Goal: Task Accomplishment & Management: Manage account settings

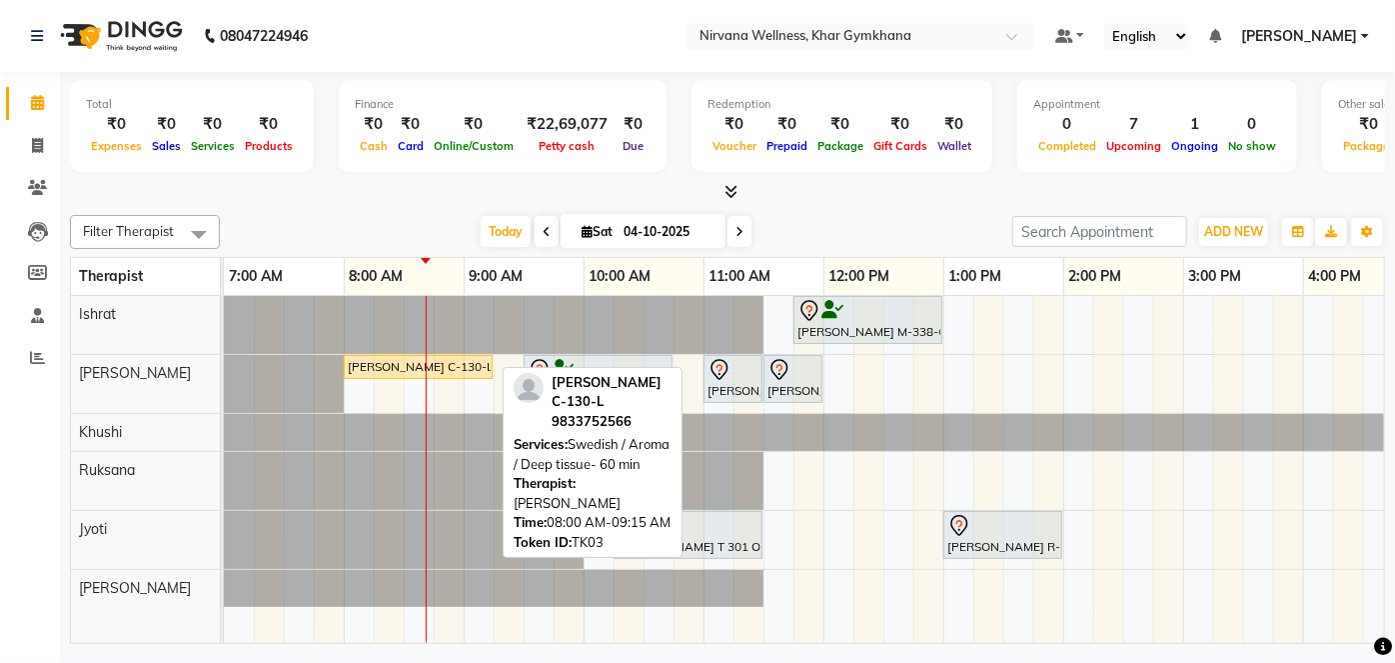
click at [424, 365] on div "[PERSON_NAME] C-130-L, TK03, 08:00 AM-09:15 AM, Swedish / Aroma / Deep tissue- …" at bounding box center [418, 367] width 145 height 18
select select "1"
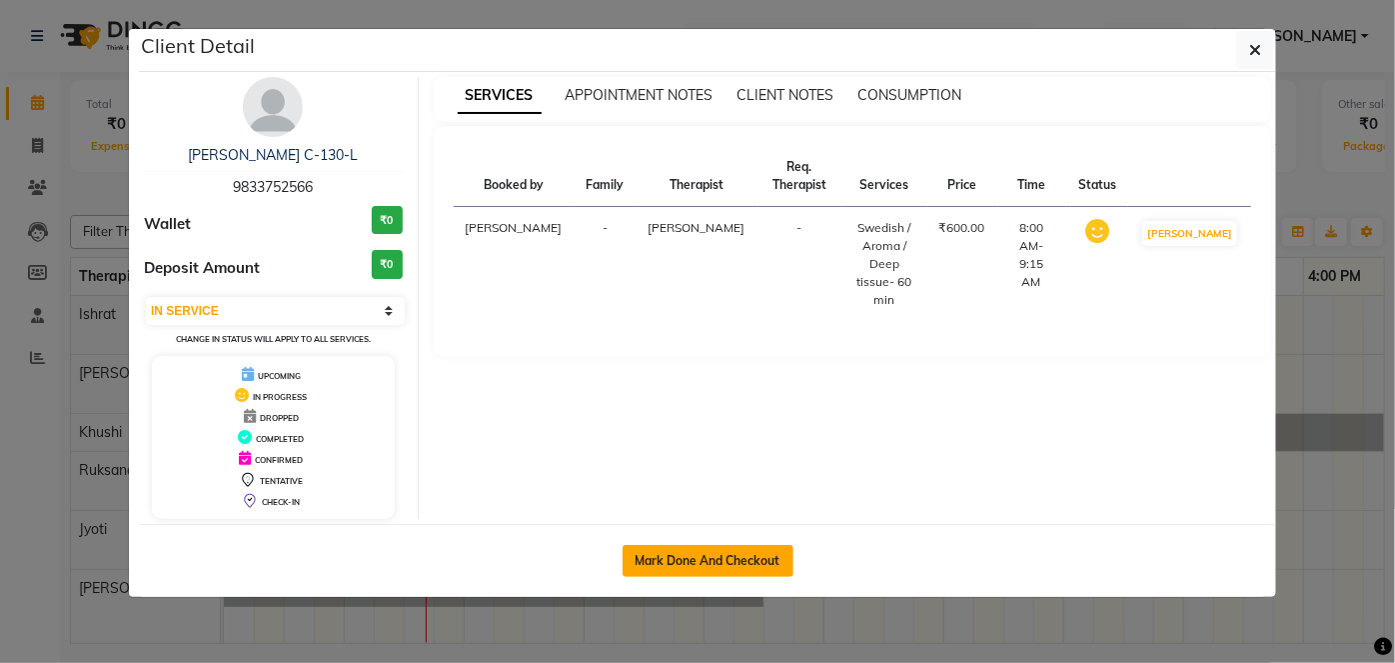
click at [641, 555] on button "Mark Done And Checkout" at bounding box center [708, 561] width 171 height 32
select select "service"
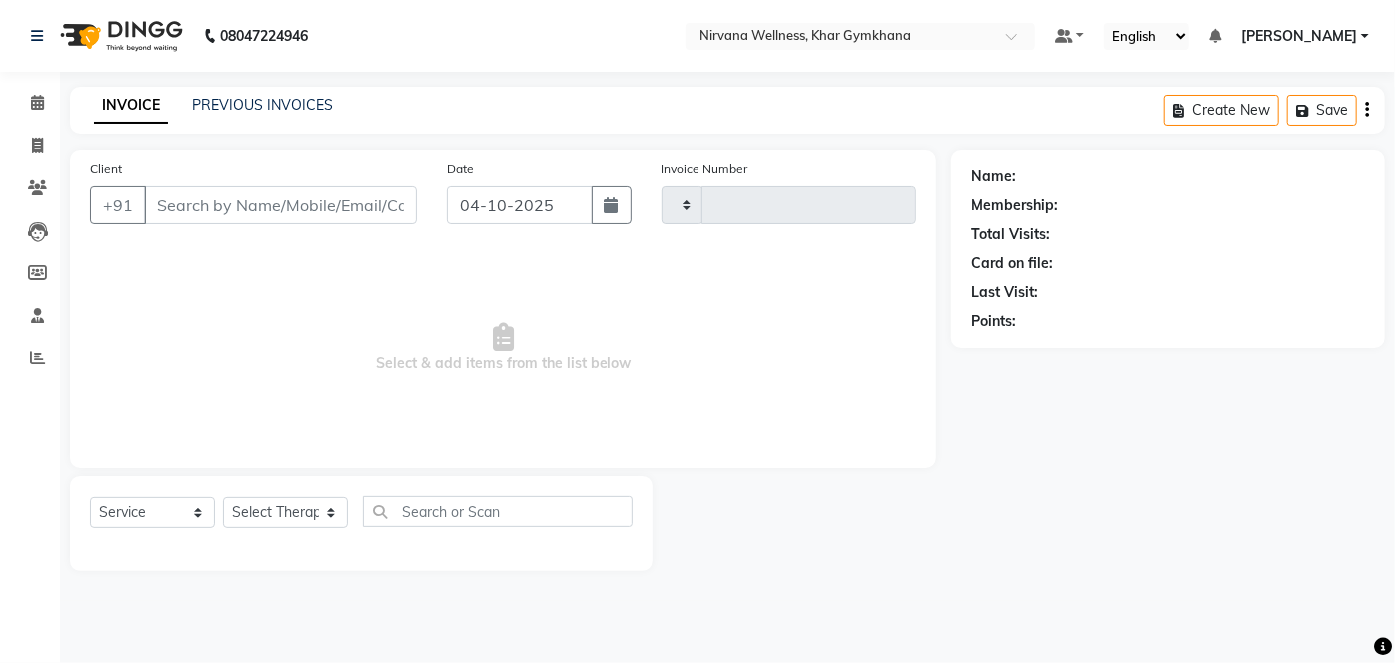
type input "2452"
select select "6844"
type input "9833752566"
select select "68038"
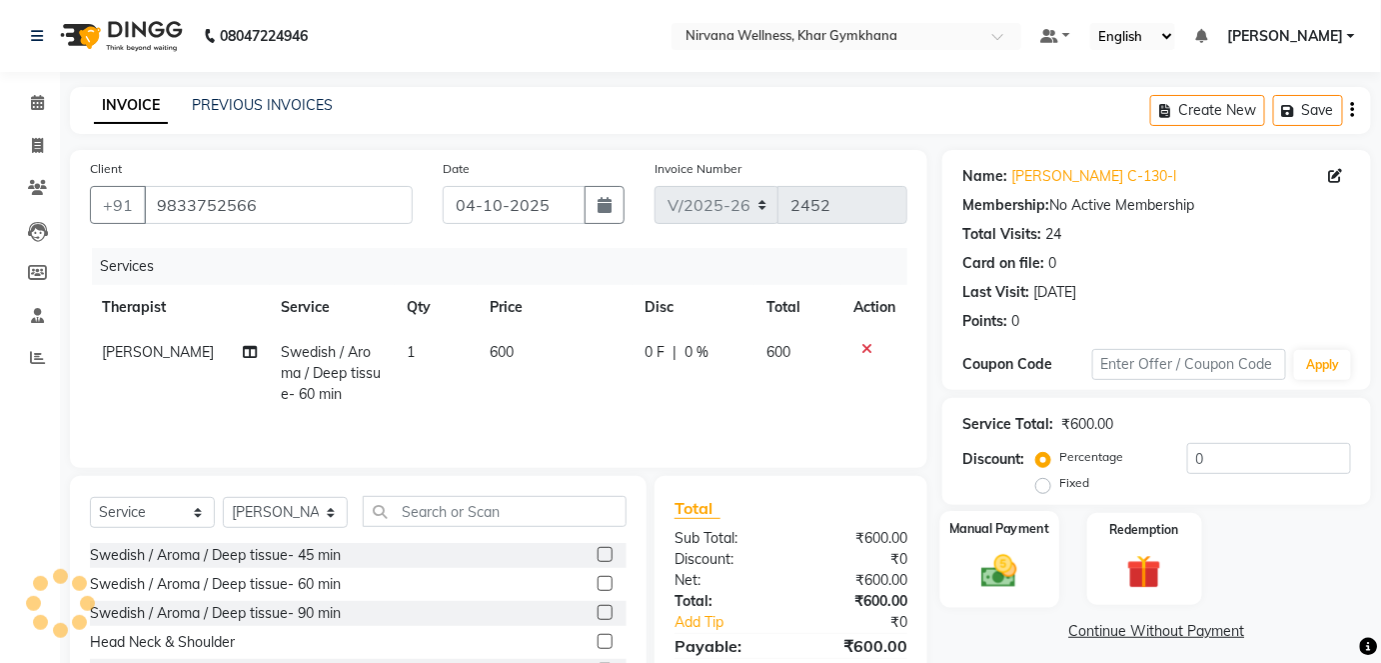
click at [1010, 552] on img at bounding box center [1000, 570] width 58 height 41
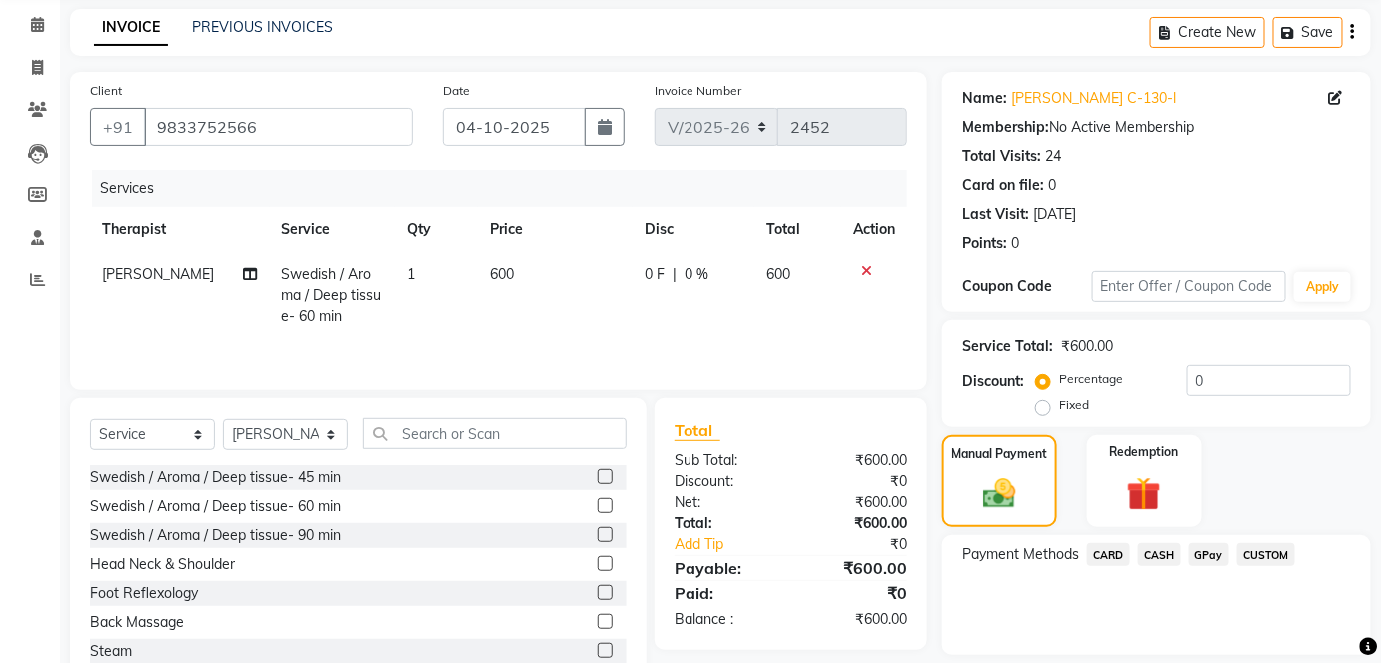
scroll to position [140, 0]
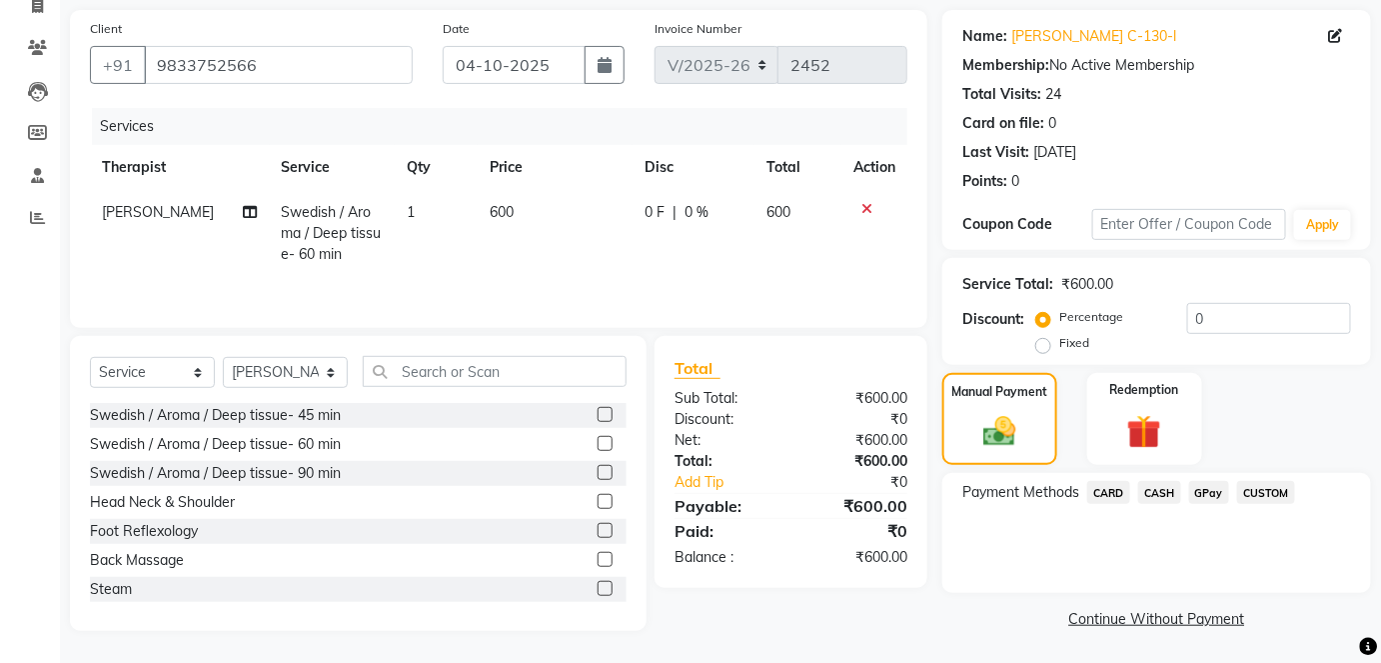
click at [1169, 498] on span "CASH" at bounding box center [1160, 492] width 43 height 23
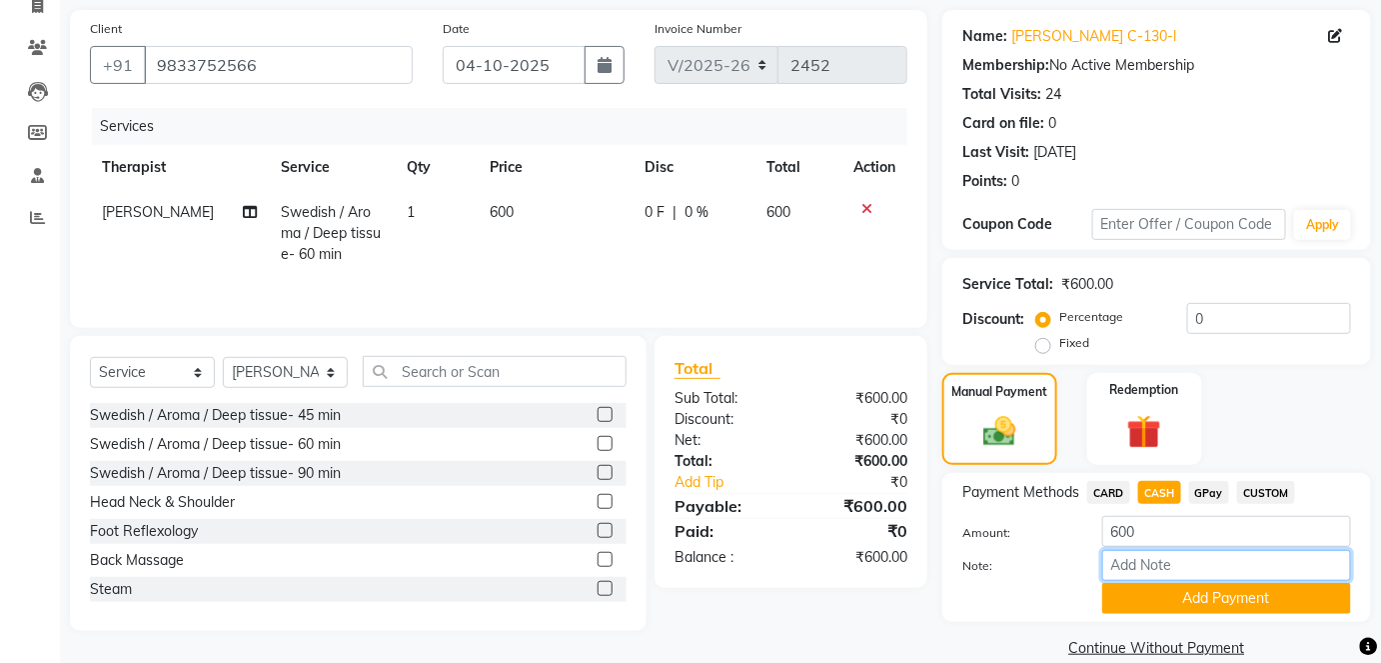
click at [1157, 565] on input "Note:" at bounding box center [1227, 565] width 249 height 31
paste input "HL0002773"
type input "HL0002773"
click at [1193, 600] on button "Add Payment" at bounding box center [1227, 598] width 249 height 31
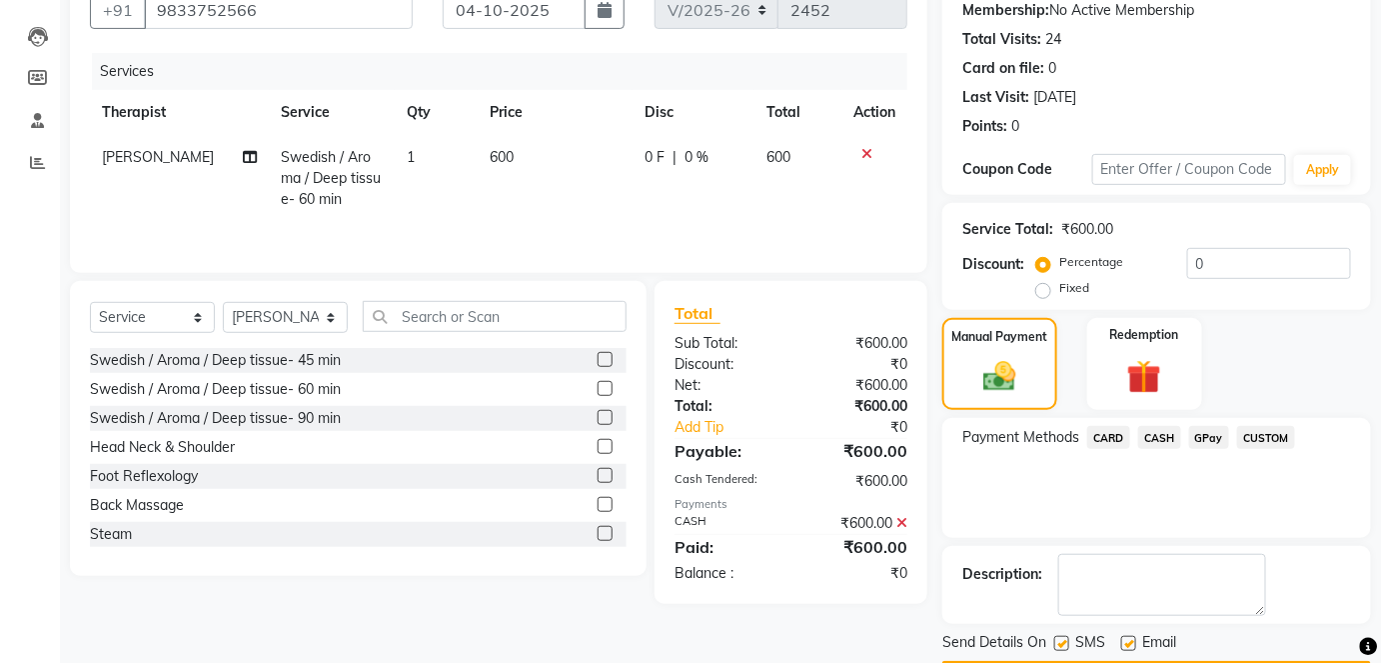
scroll to position [252, 0]
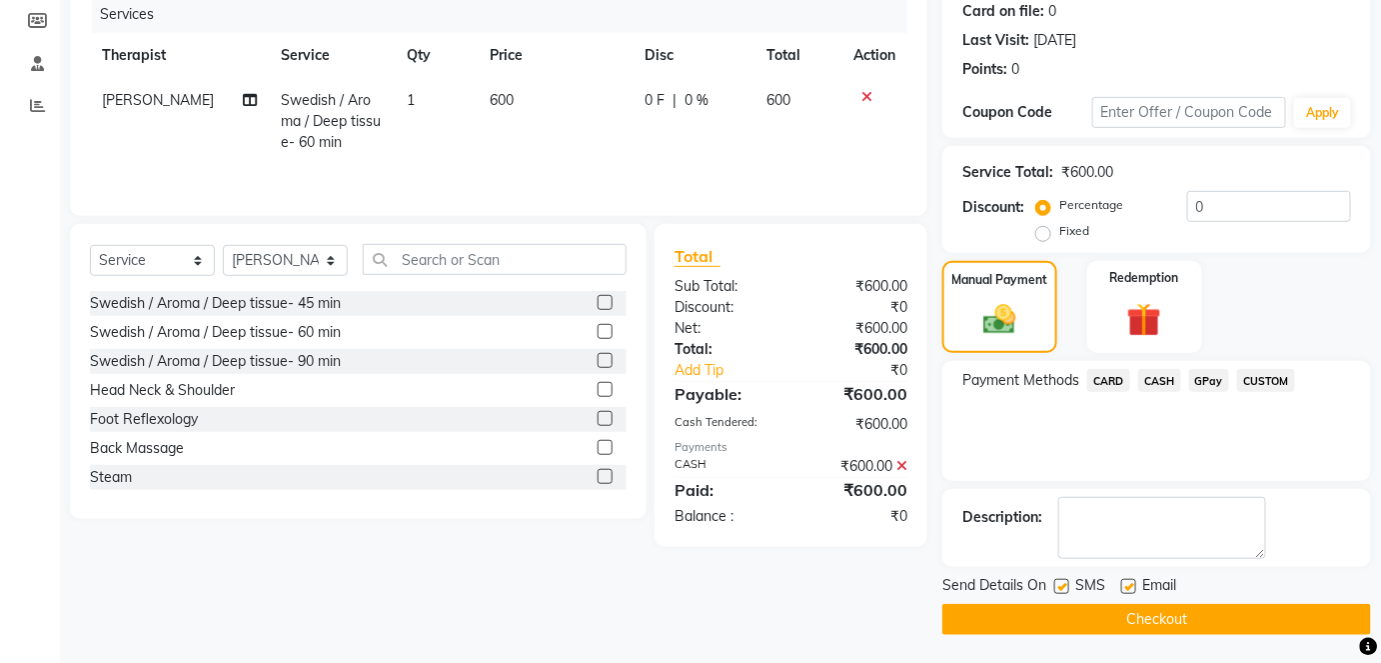
click at [1195, 615] on button "Checkout" at bounding box center [1157, 619] width 429 height 31
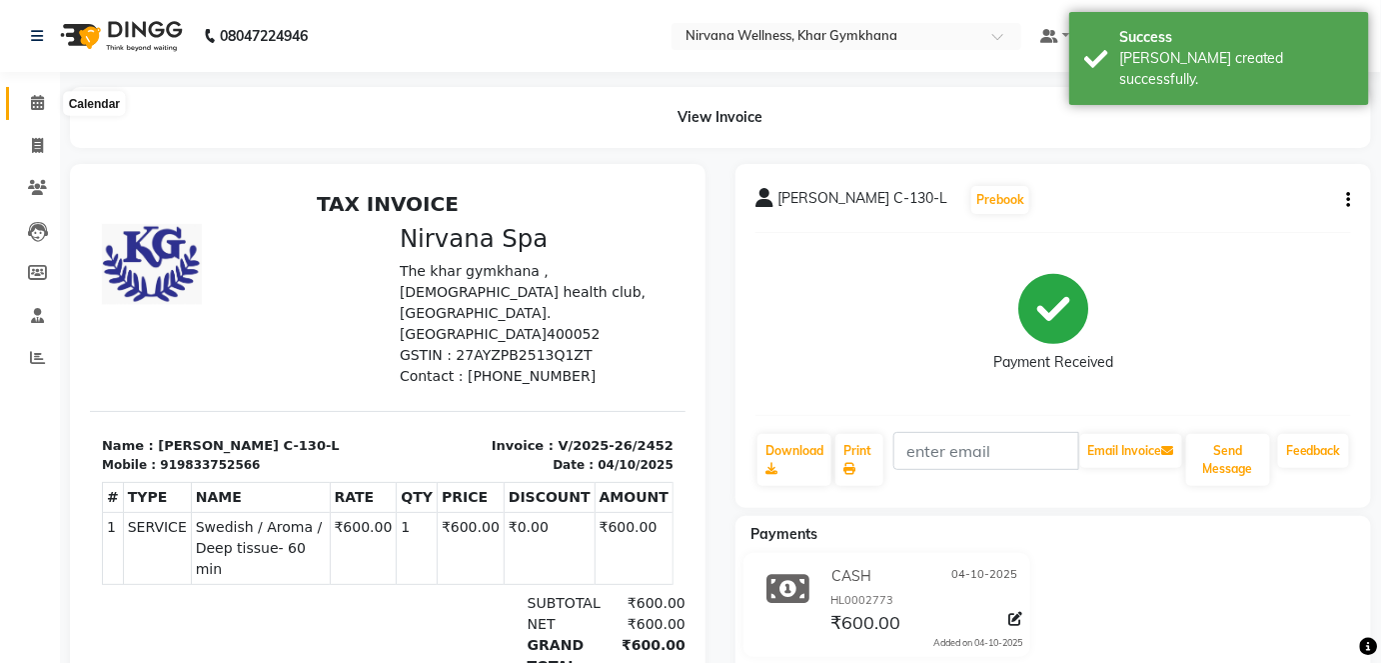
click at [37, 103] on icon at bounding box center [37, 102] width 13 height 15
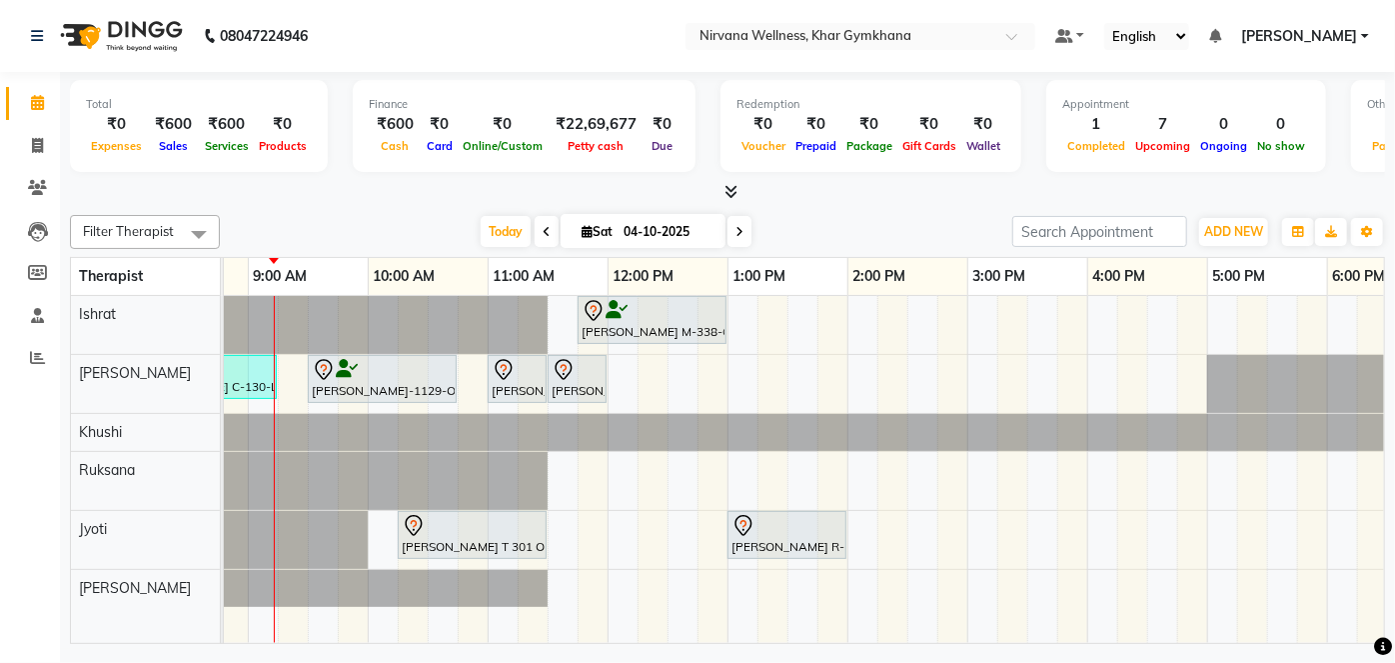
scroll to position [0, 228]
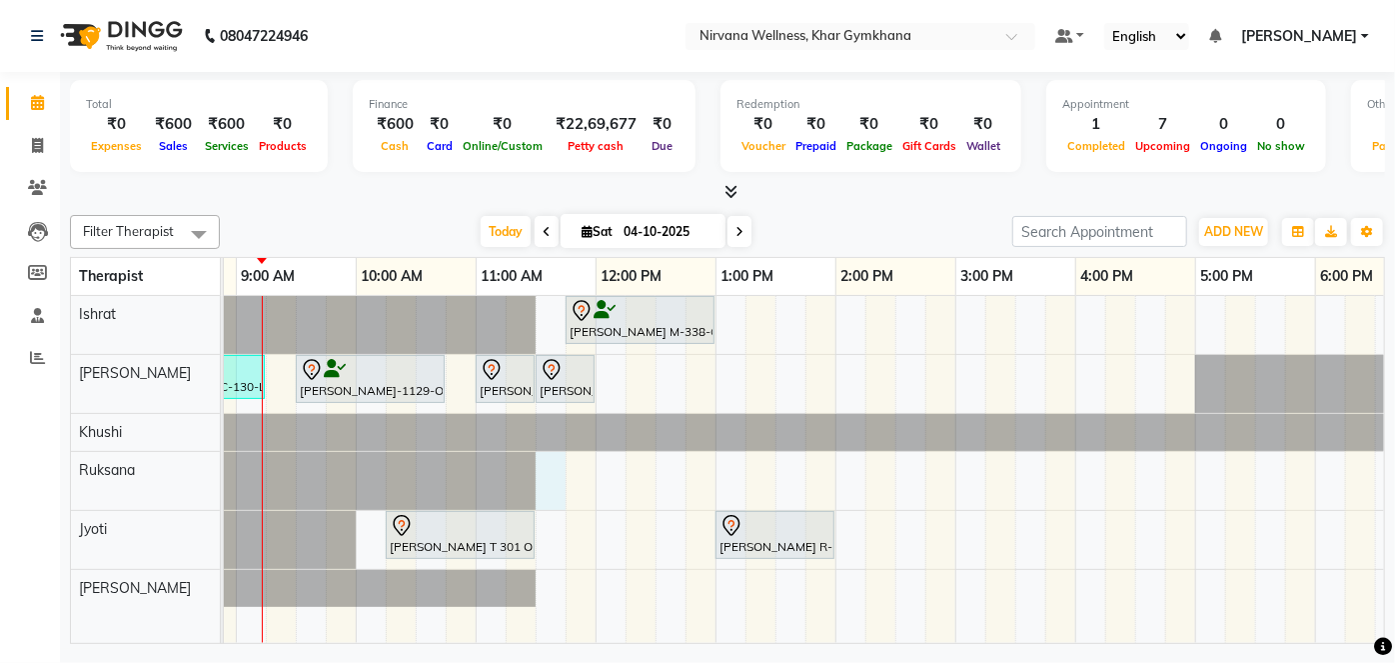
click at [545, 472] on div "[PERSON_NAME] M-338-O, TK01, 11:45 AM-01:00 PM, Swedish / Aroma / Deep tissue- …" at bounding box center [955, 469] width 1919 height 347
select select "72486"
select select "tentative"
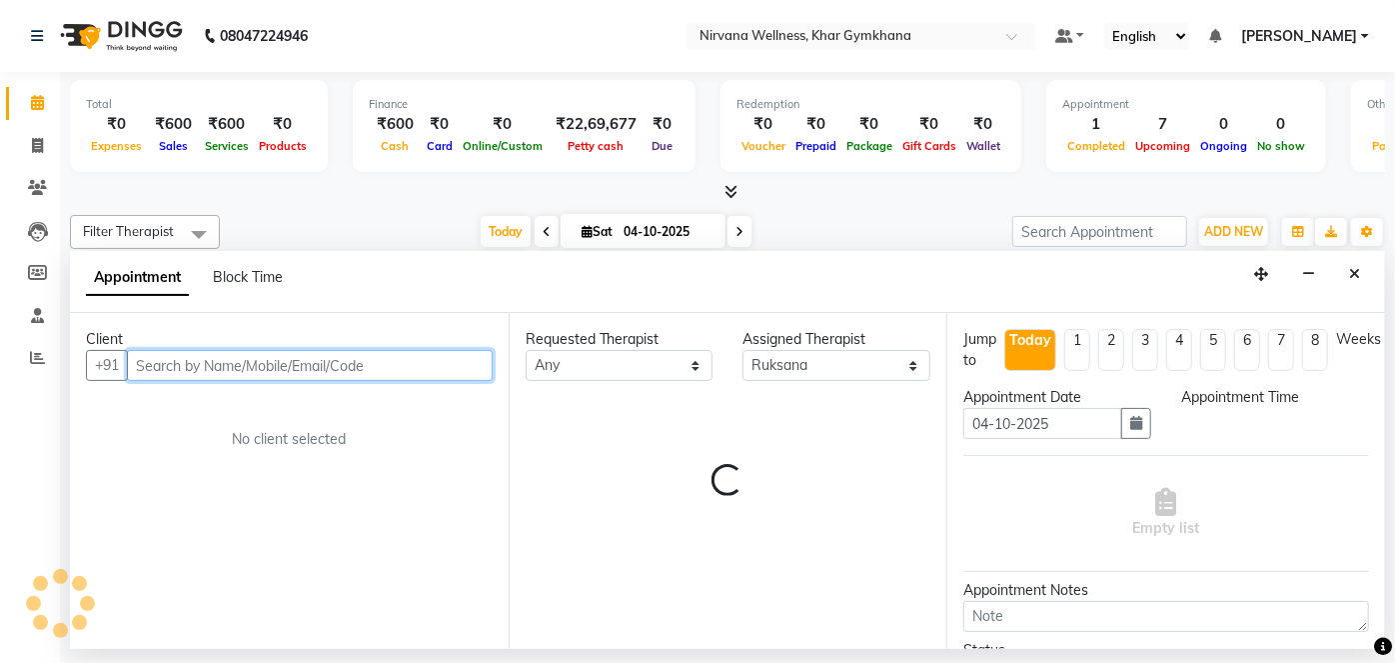
select select "690"
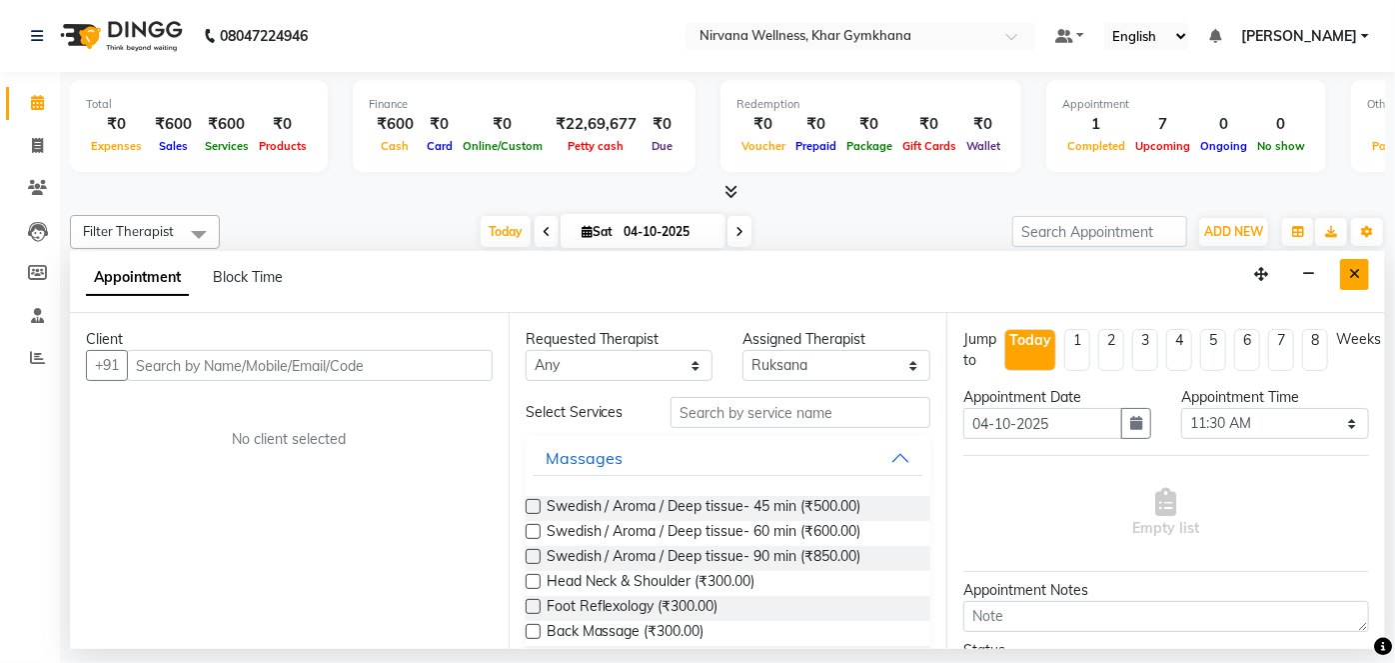
click at [1346, 273] on button "Close" at bounding box center [1354, 274] width 29 height 31
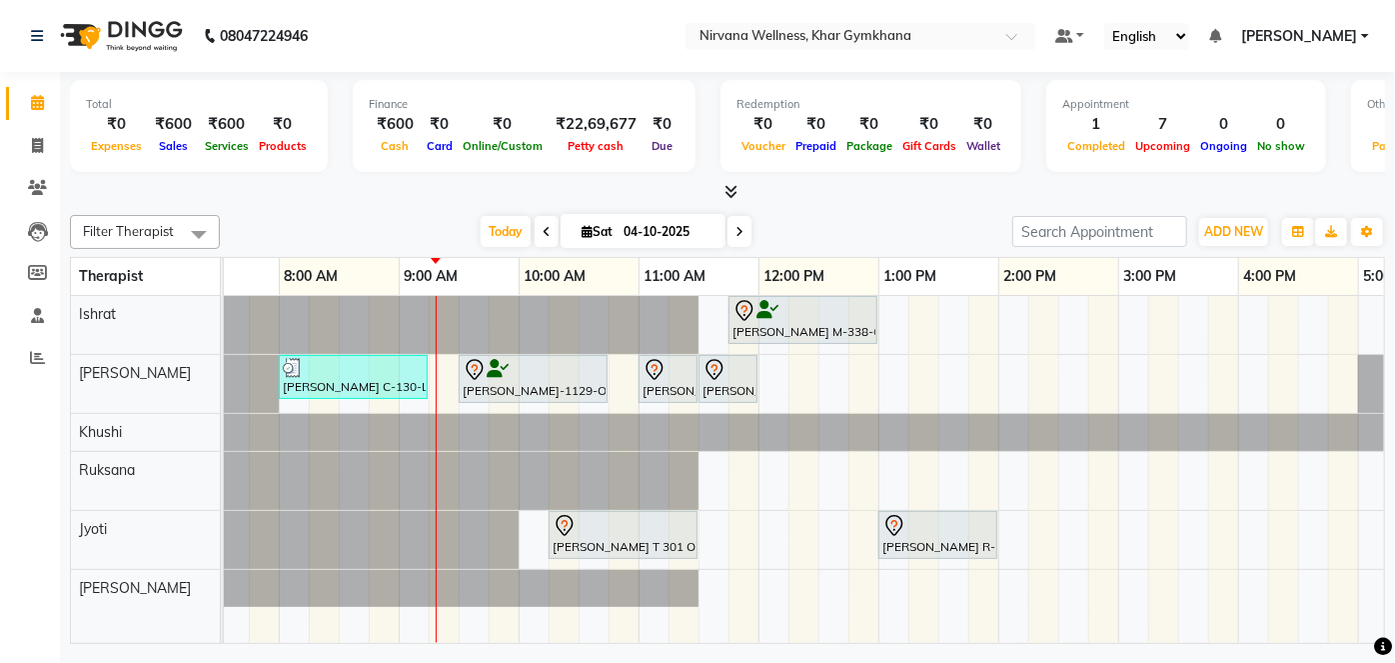
scroll to position [0, 64]
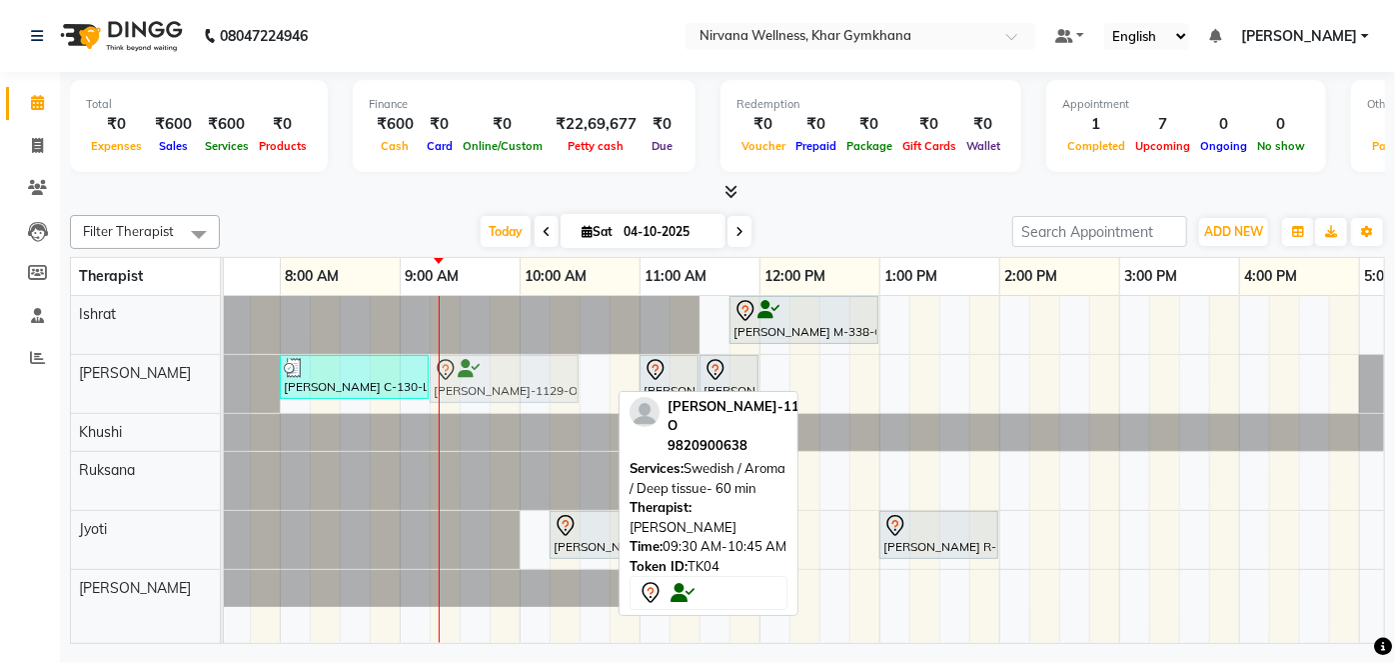
drag, startPoint x: 487, startPoint y: 366, endPoint x: 474, endPoint y: 368, distance: 13.1
click at [160, 369] on div "[PERSON_NAME] C-130-L, TK03, 08:00 AM-09:15 AM, Swedish / Aroma / Deep tissue- …" at bounding box center [160, 384] width 0 height 58
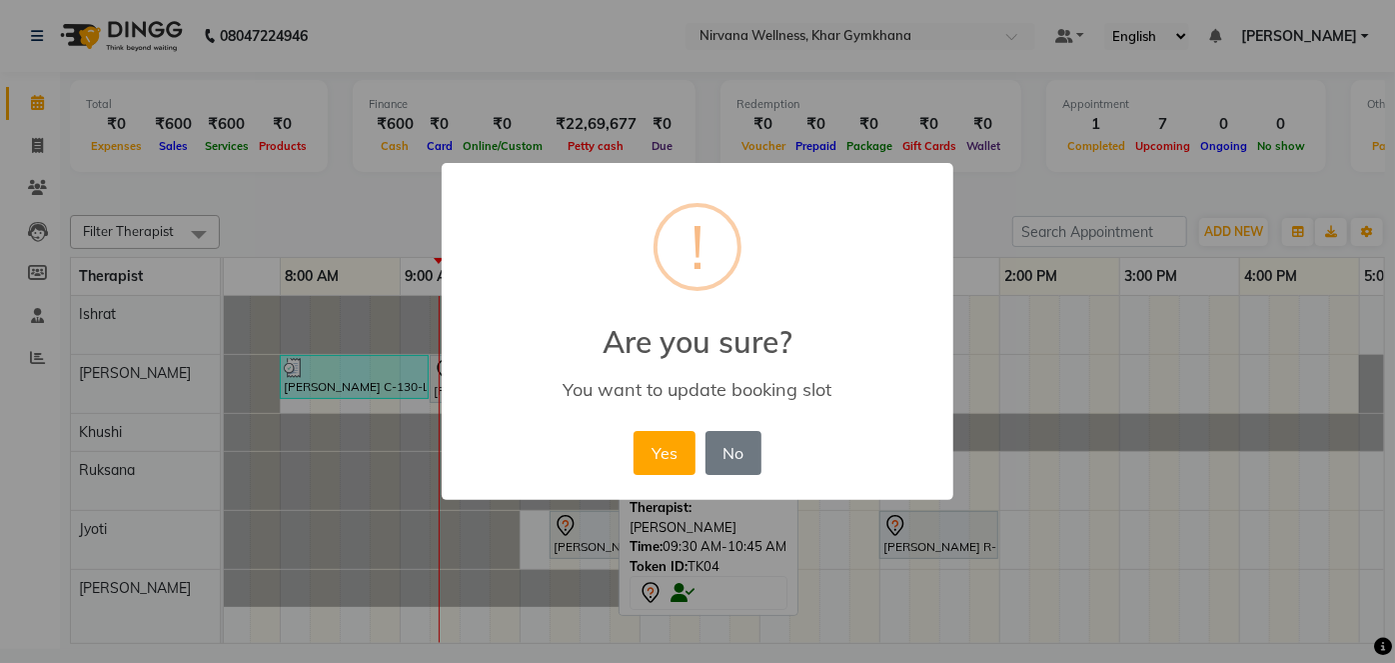
drag, startPoint x: 680, startPoint y: 455, endPoint x: 390, endPoint y: 405, distance: 294.2
click at [680, 456] on button "Yes" at bounding box center [664, 453] width 61 height 44
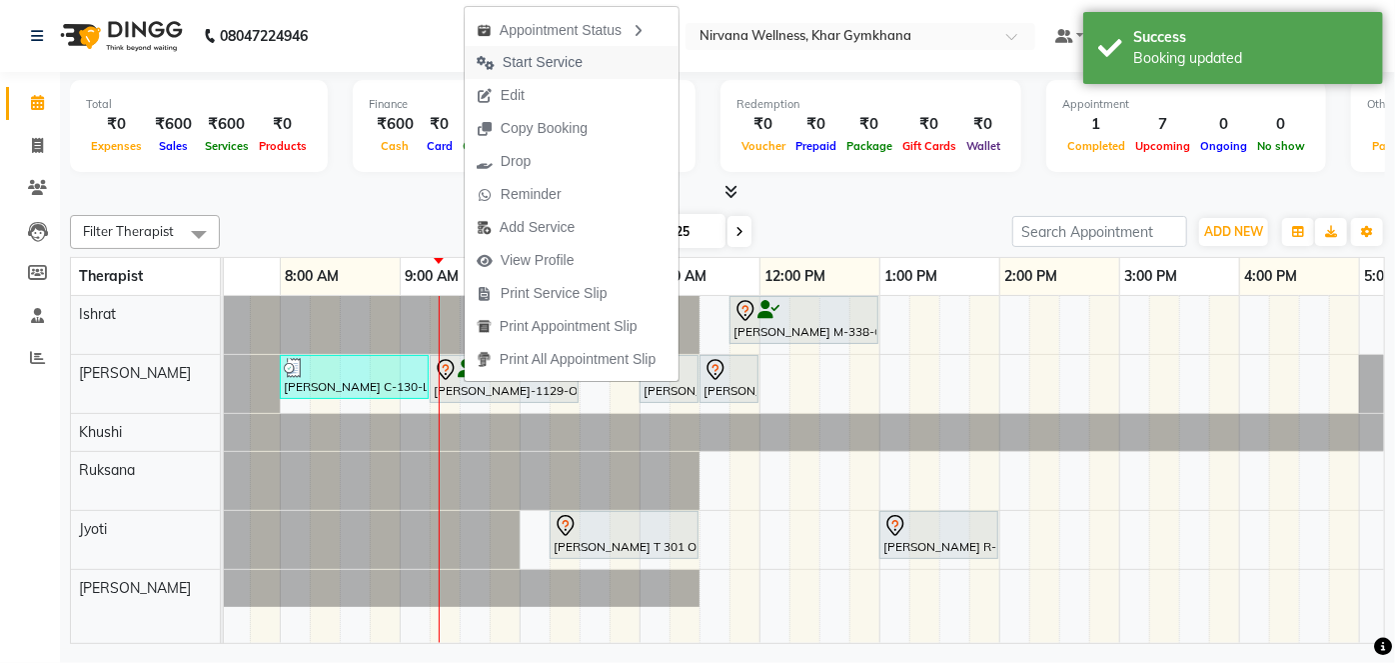
click at [533, 54] on span "Start Service" at bounding box center [543, 62] width 80 height 21
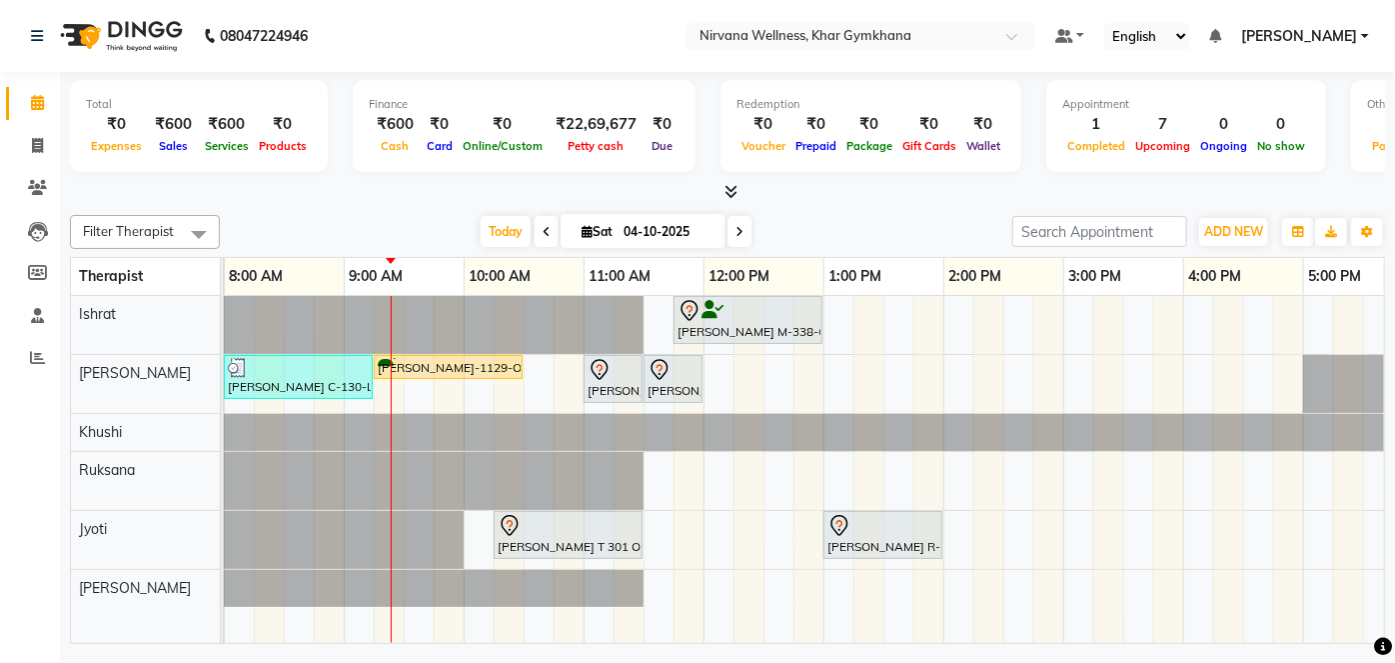
scroll to position [0, 152]
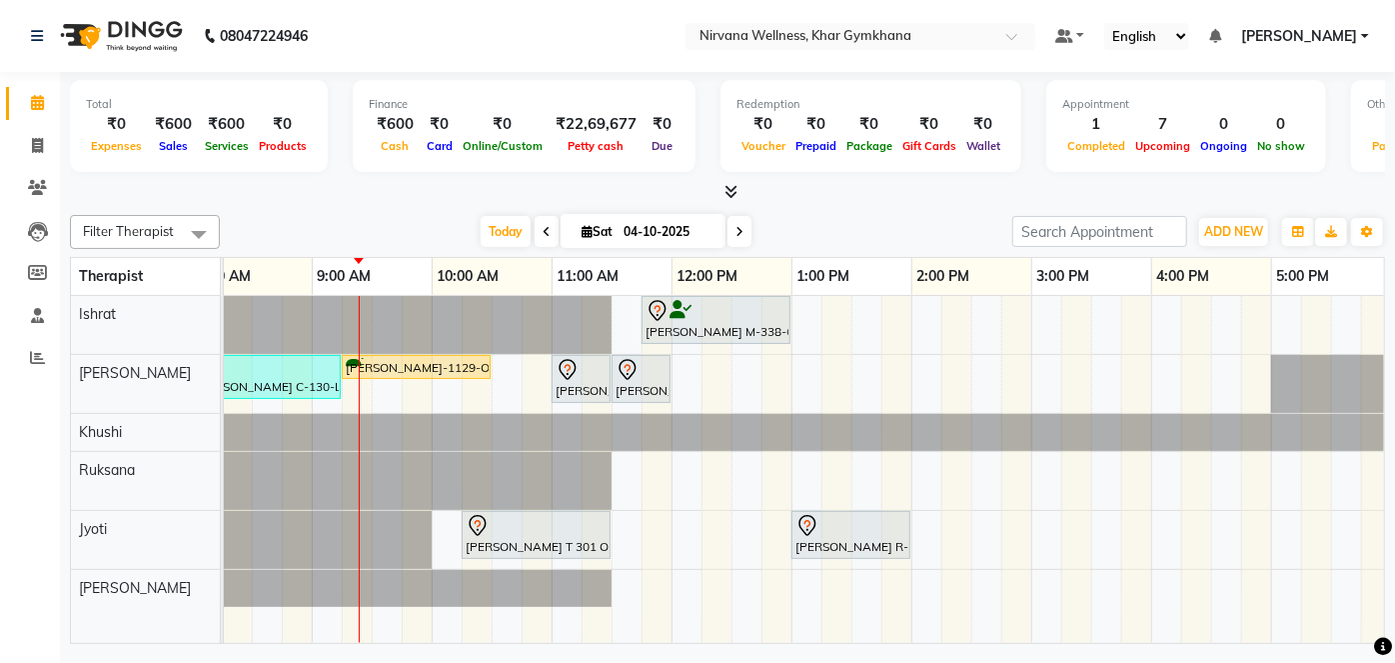
click at [626, 198] on div at bounding box center [727, 192] width 1315 height 21
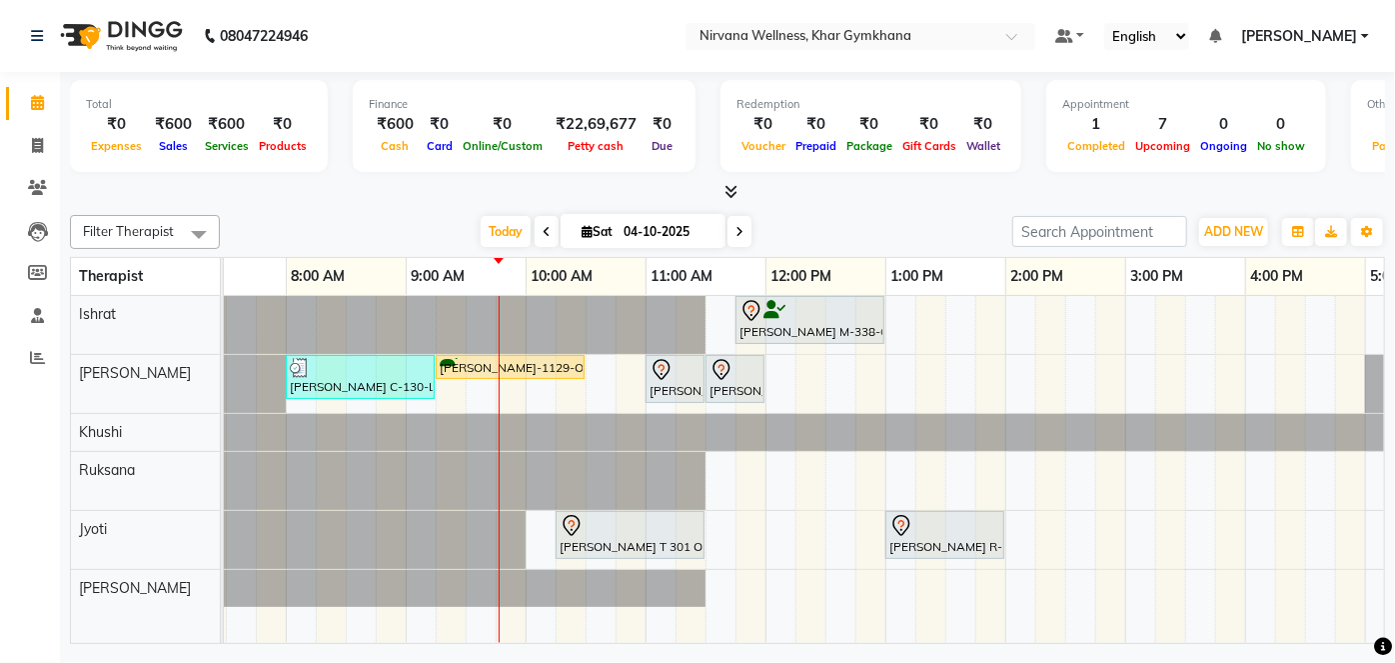
scroll to position [0, 72]
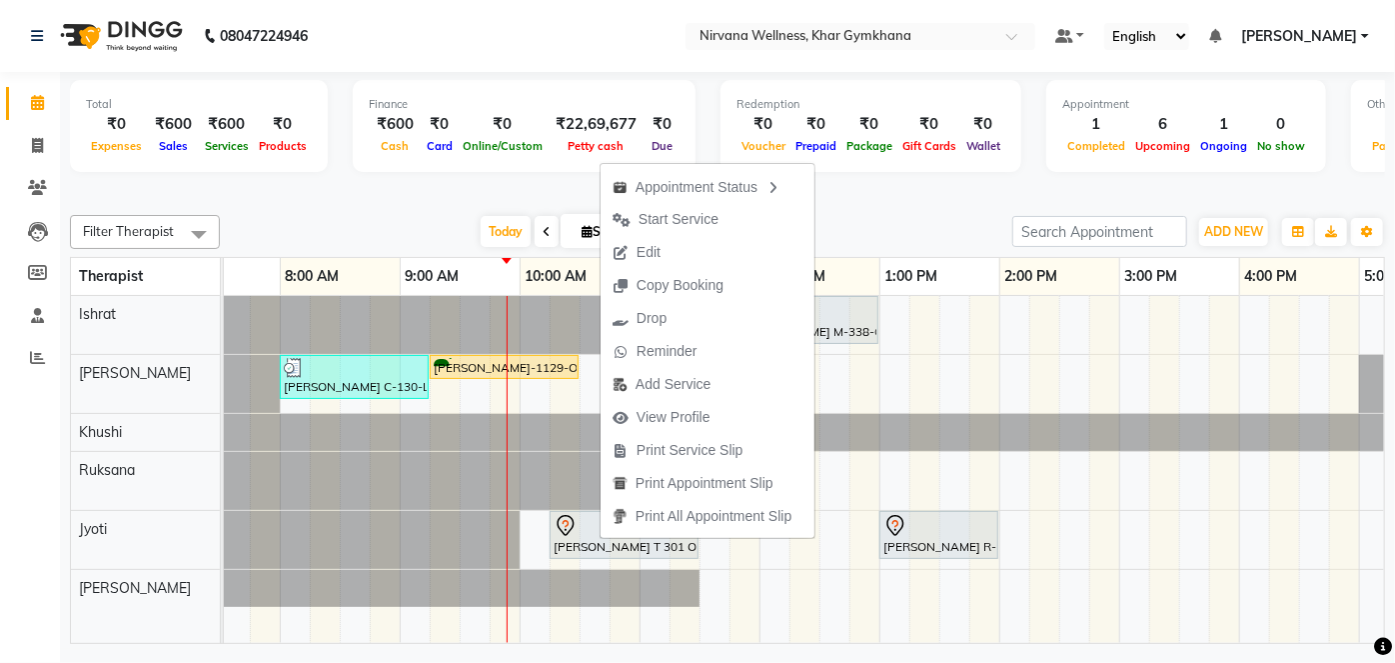
click at [906, 213] on div "Filter Therapist Select All Ishrat Jyoti Khushi Nilofar Ruksana Suhani Today Sa…" at bounding box center [727, 425] width 1315 height 437
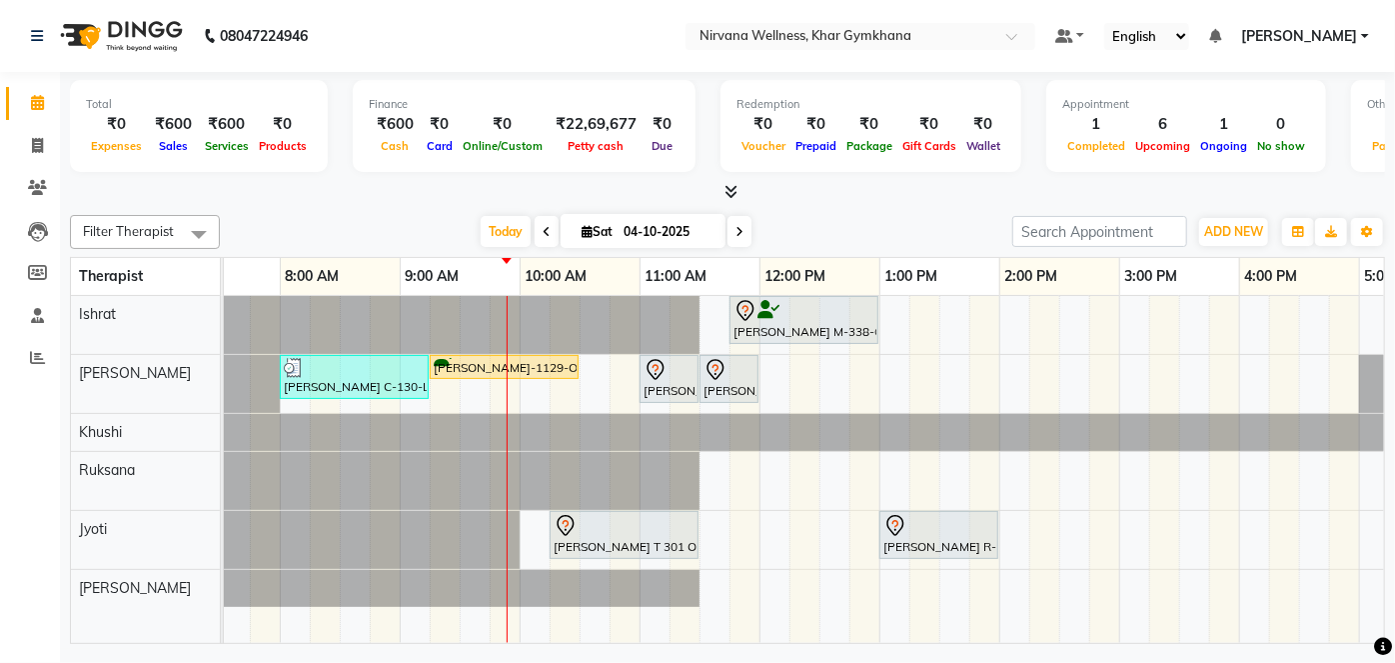
click at [744, 232] on span at bounding box center [740, 231] width 24 height 31
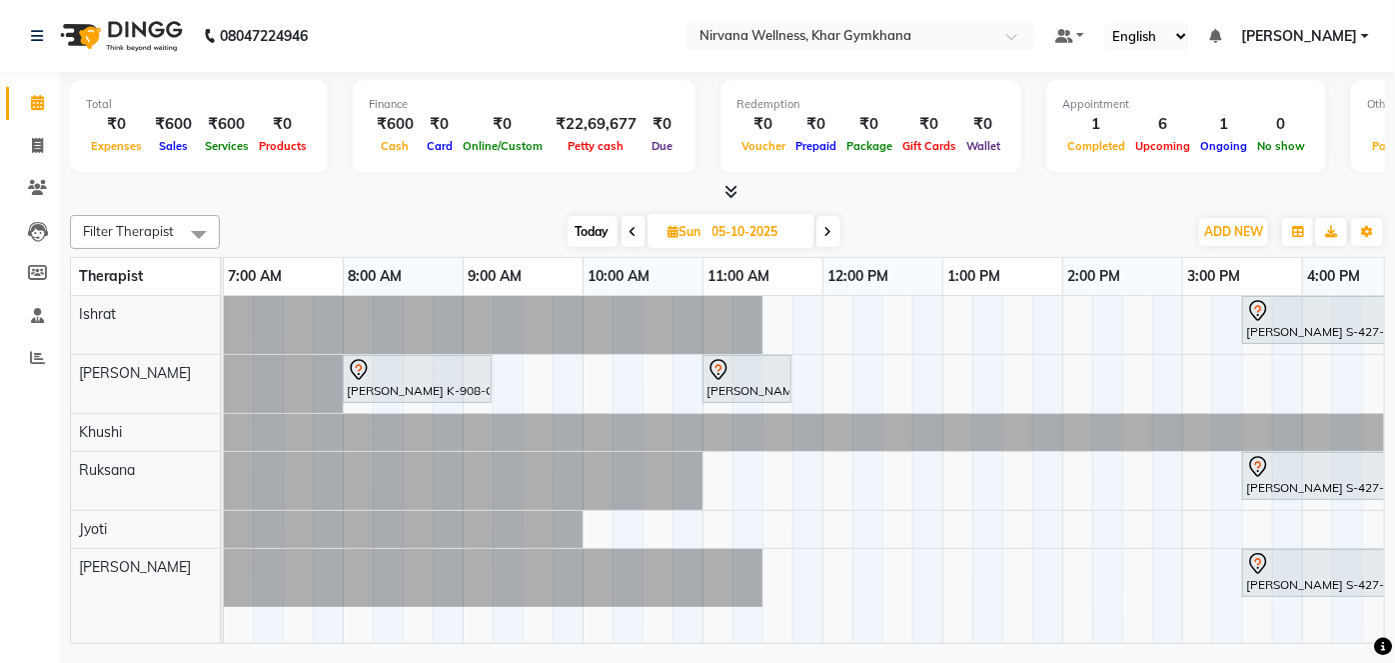
scroll to position [0, 0]
click at [591, 227] on span "Today" at bounding box center [593, 231] width 50 height 31
type input "04-10-2025"
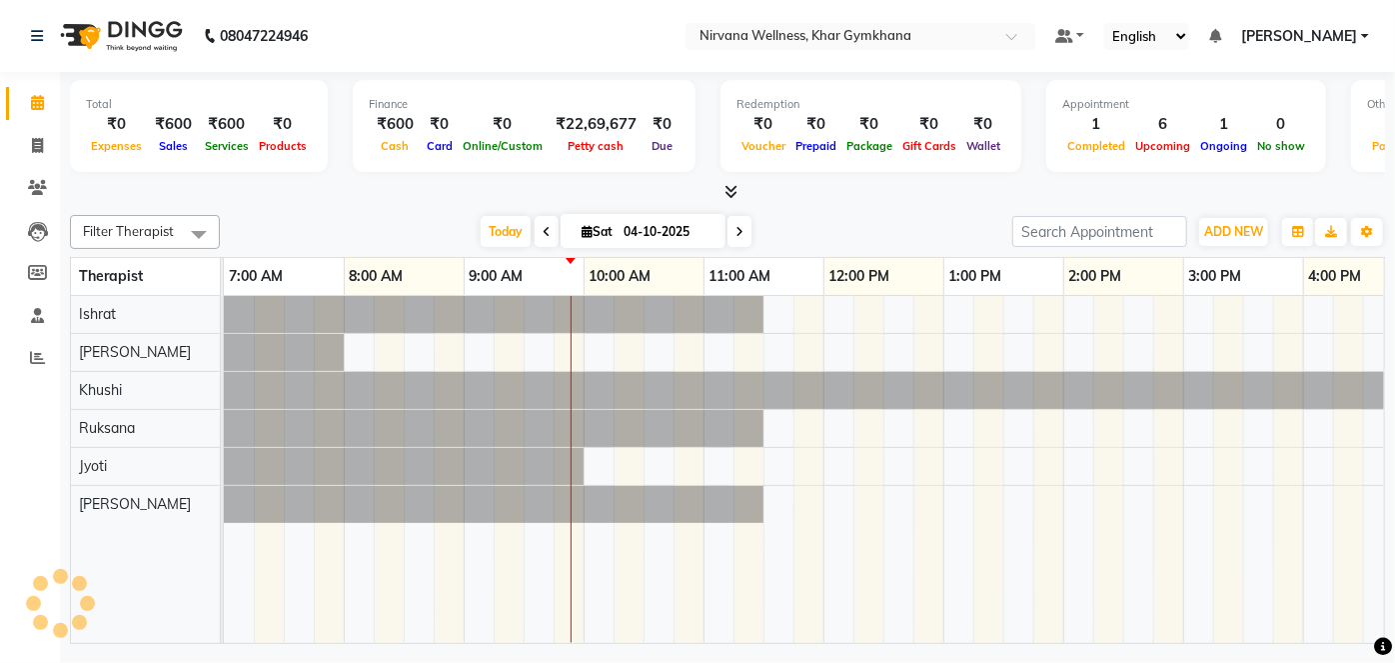
scroll to position [0, 240]
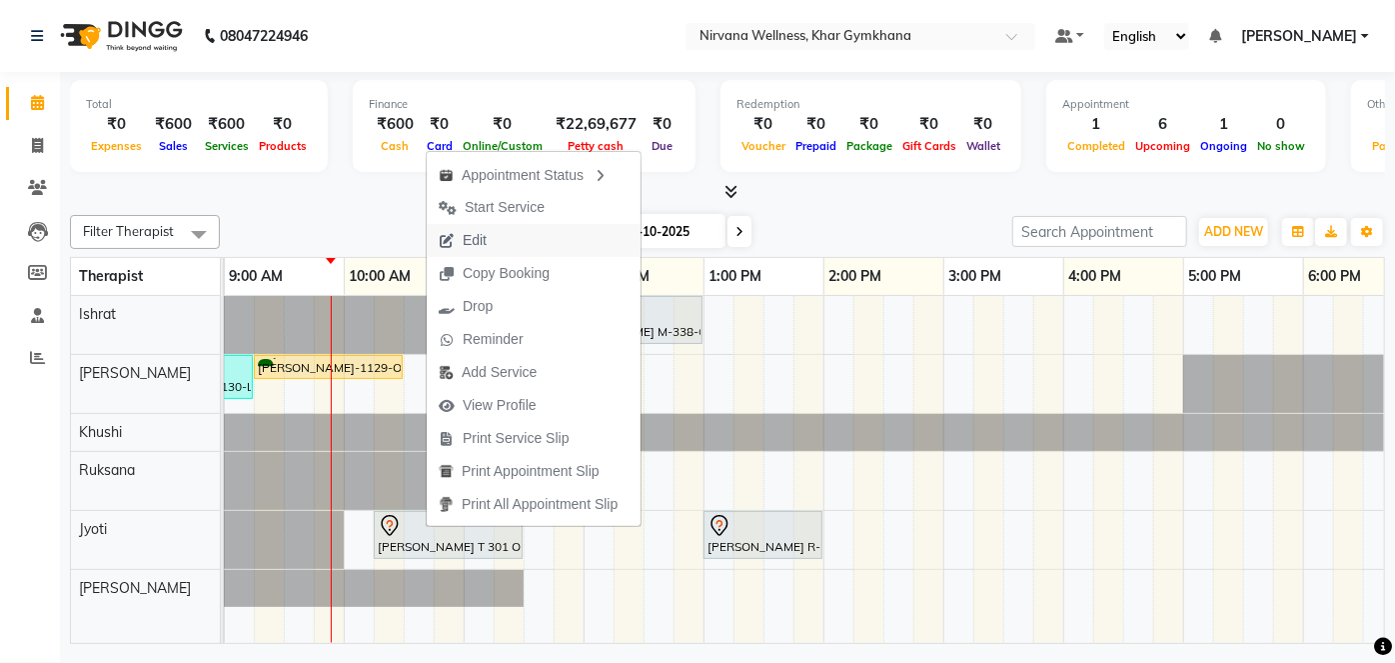
click at [496, 227] on span "Edit" at bounding box center [463, 240] width 72 height 33
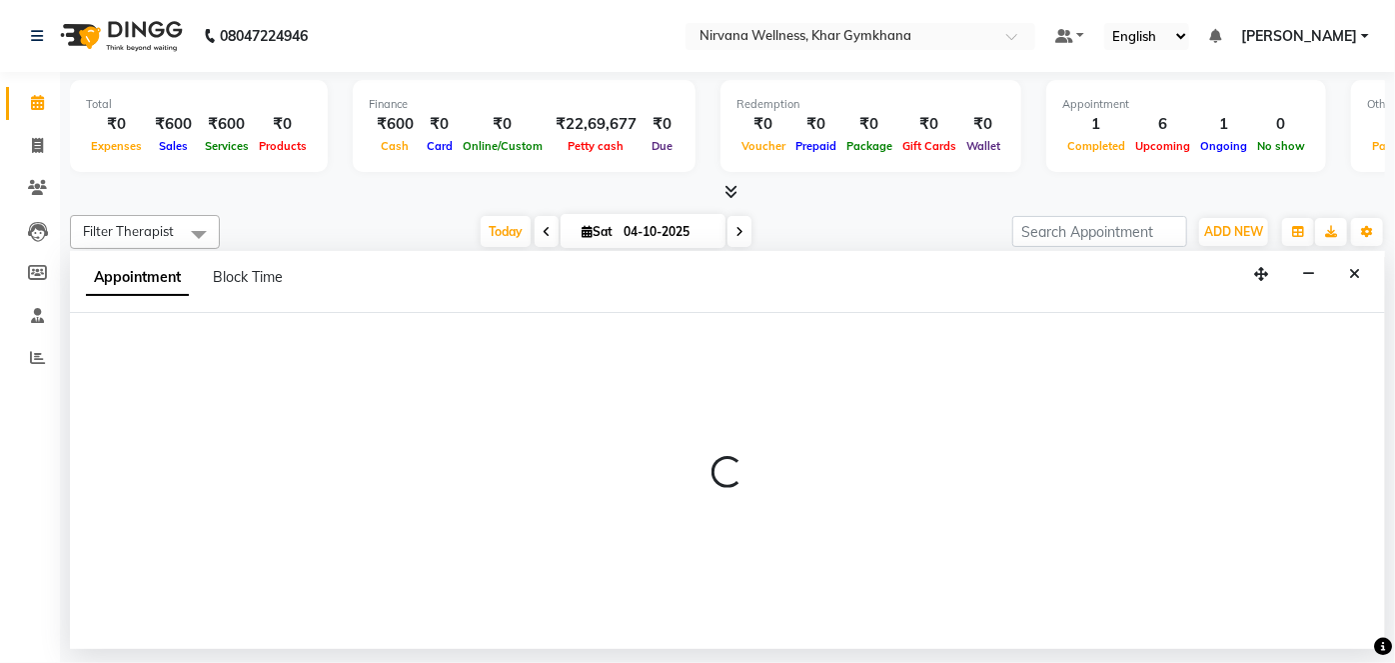
select select "tentative"
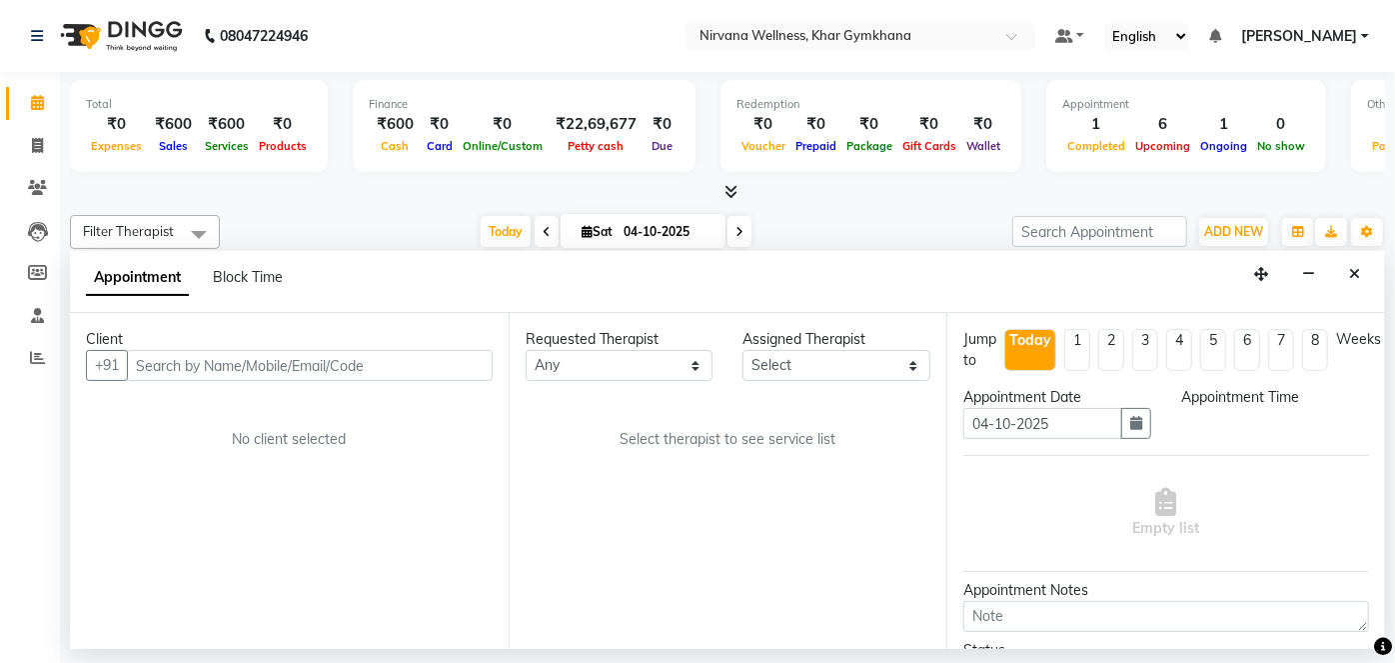
select select "78895"
select select "615"
select select "3392"
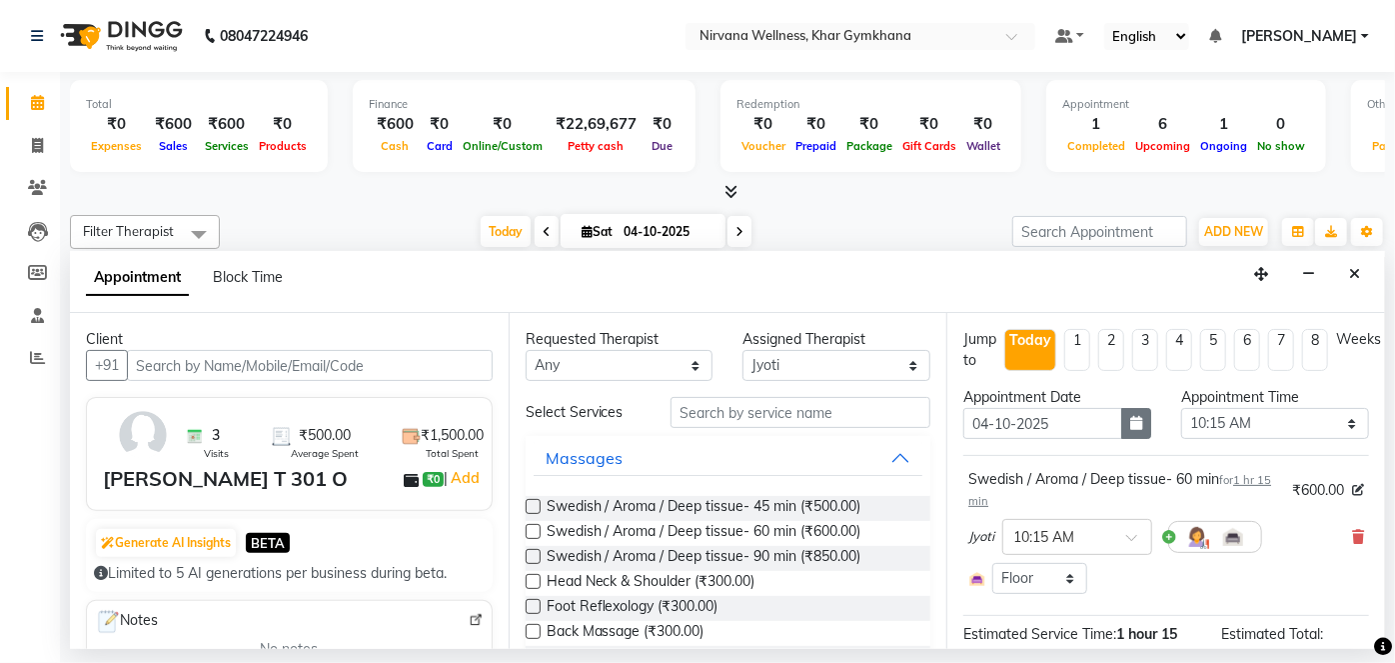
click at [1131, 416] on icon "button" at bounding box center [1137, 423] width 12 height 14
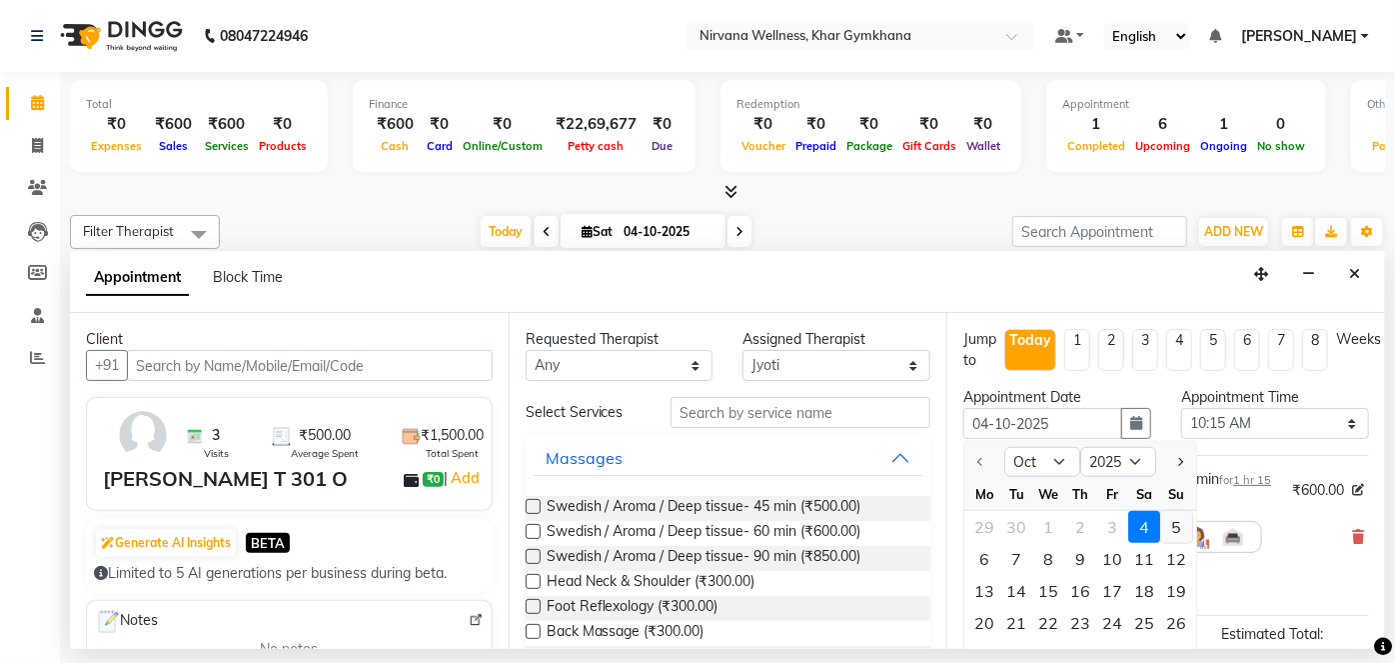
click at [1166, 519] on div "5" at bounding box center [1177, 527] width 32 height 32
type input "05-10-2025"
select select "615"
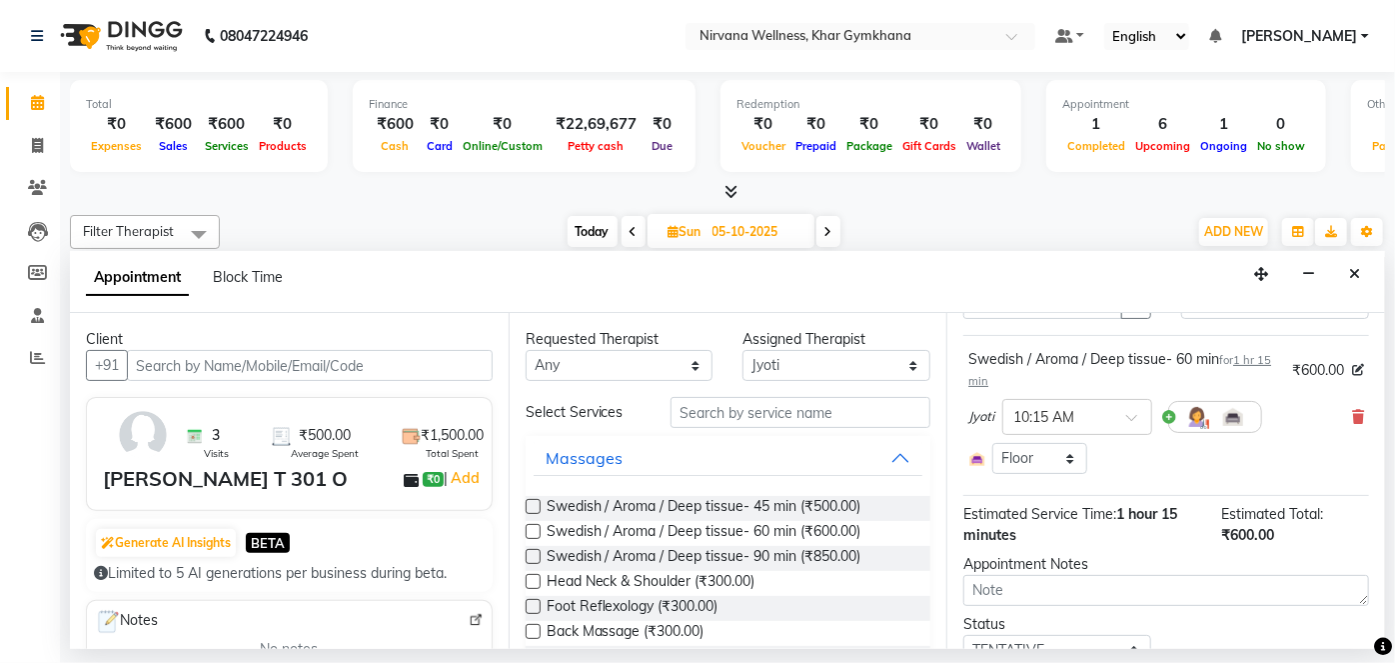
scroll to position [204, 0]
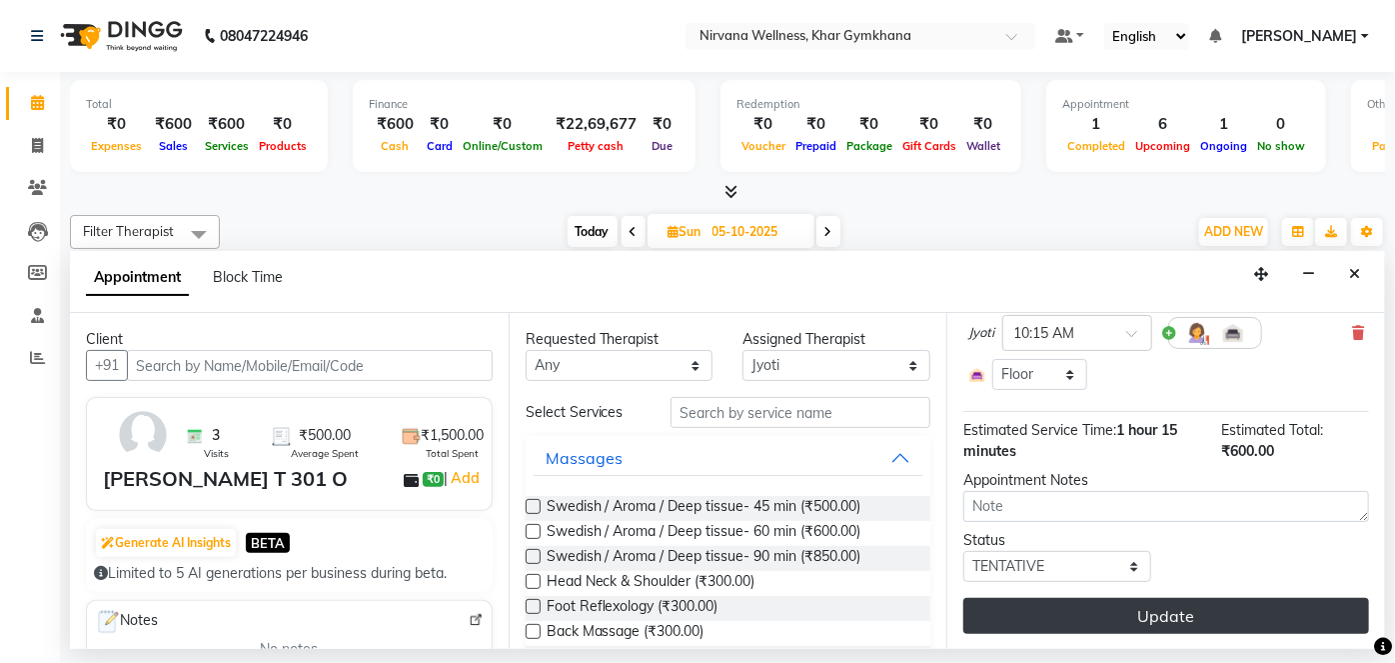
click at [1162, 612] on button "Update" at bounding box center [1167, 616] width 406 height 36
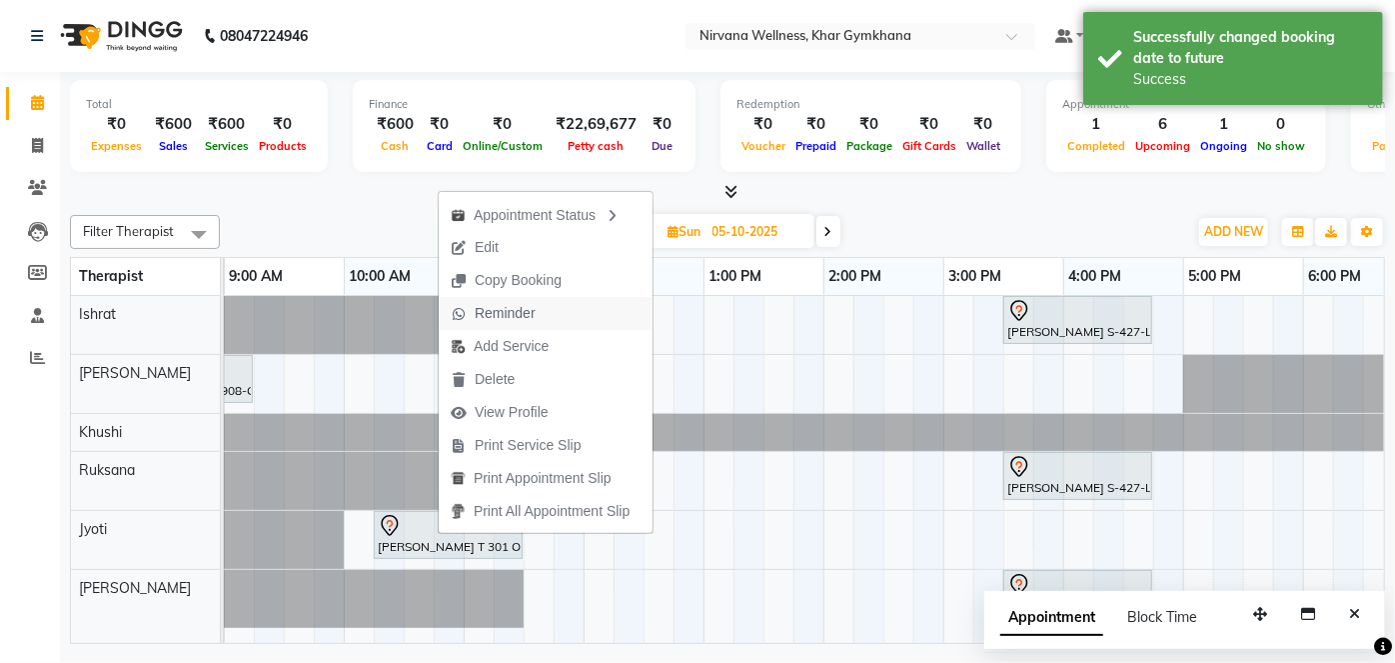
click at [479, 313] on span "Reminder" at bounding box center [505, 313] width 61 height 21
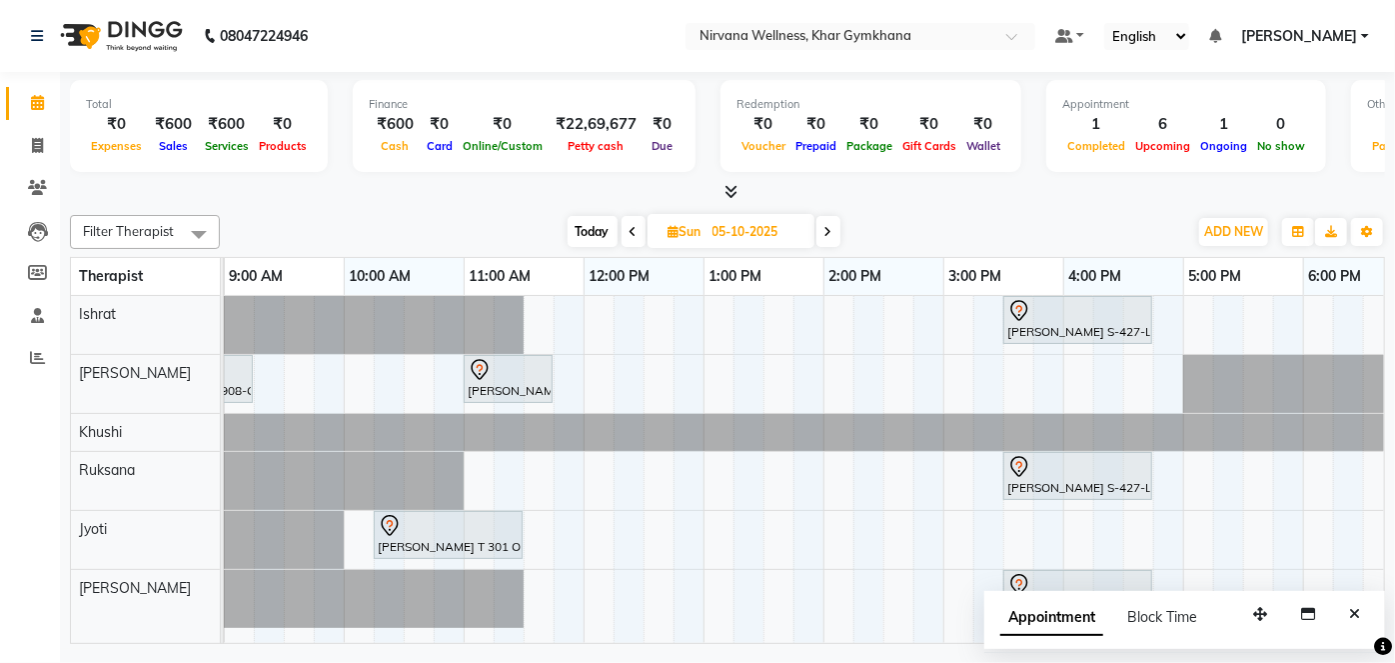
click at [599, 232] on span "Today" at bounding box center [593, 231] width 50 height 31
type input "04-10-2025"
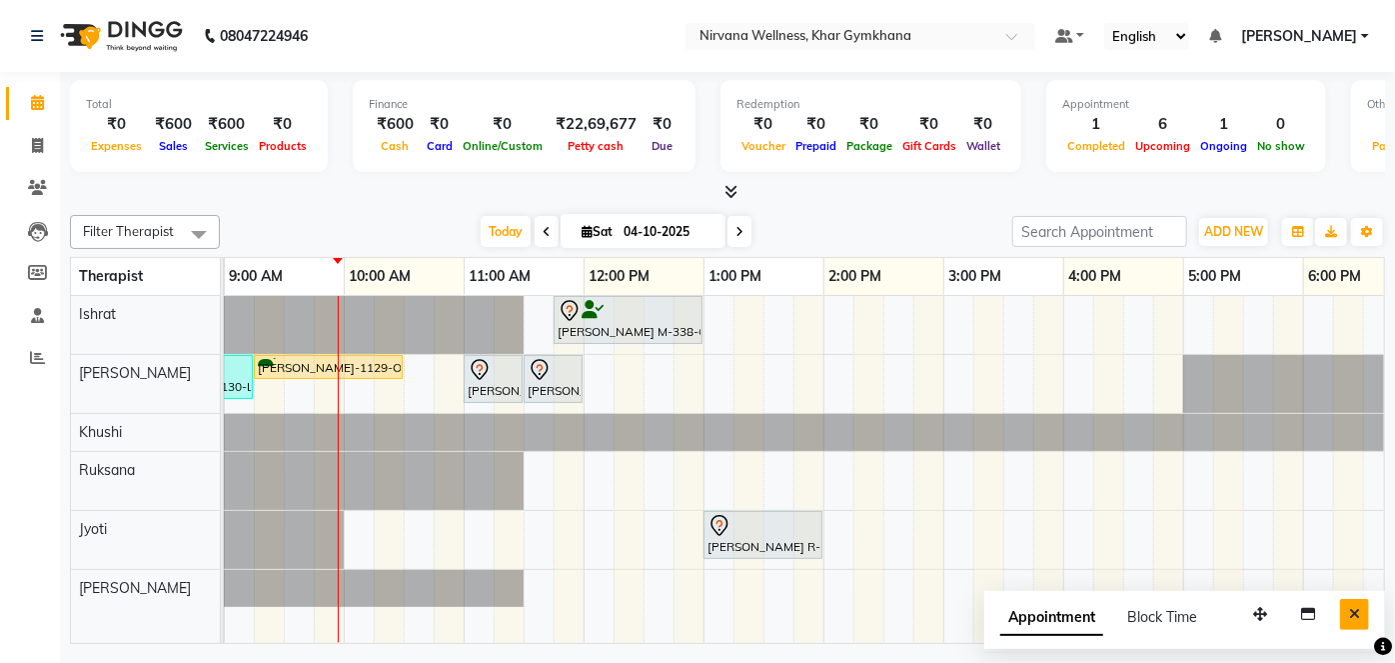
click at [1356, 616] on icon "Close" at bounding box center [1354, 614] width 11 height 14
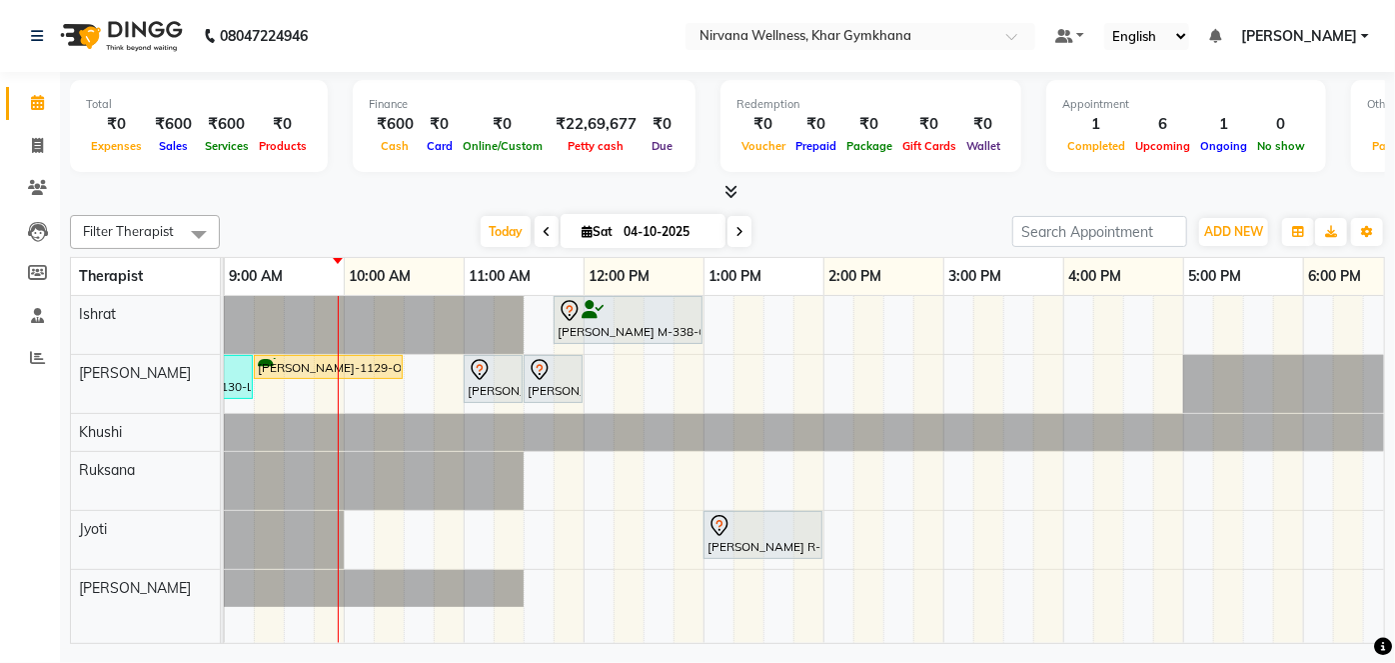
scroll to position [0, 86]
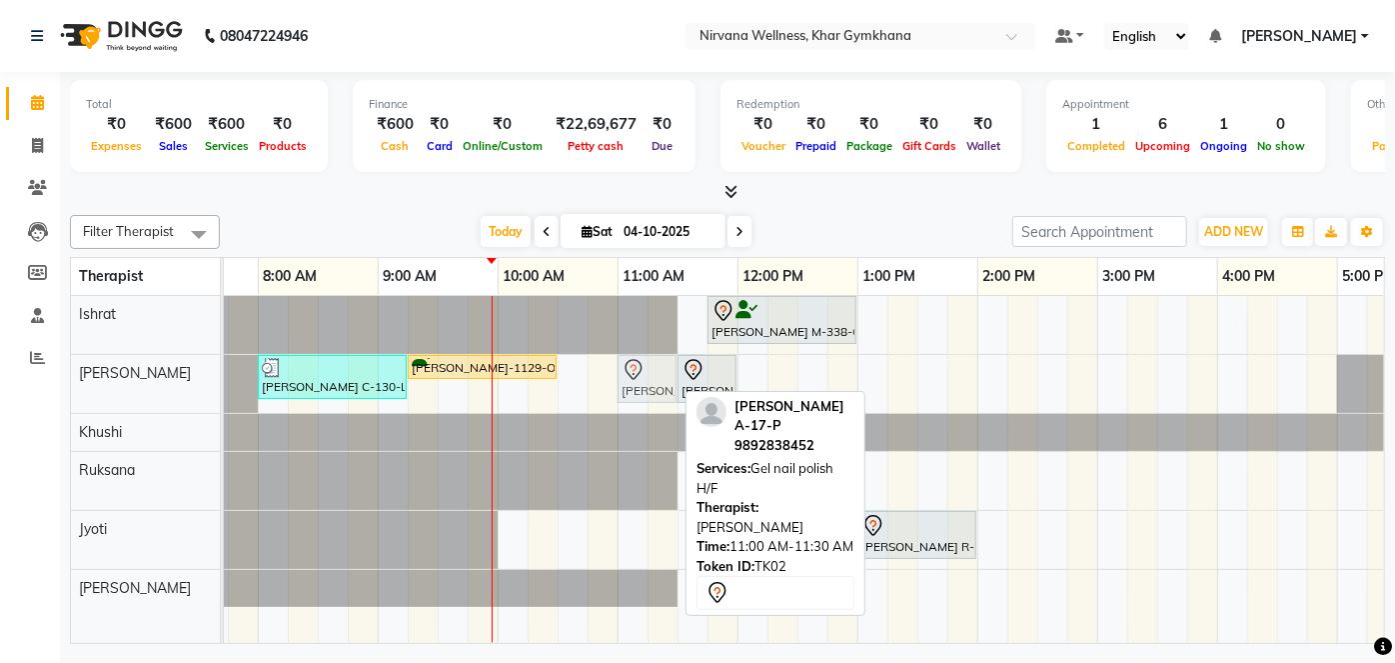
drag, startPoint x: 652, startPoint y: 381, endPoint x: 645, endPoint y: 390, distance: 11.4
click at [138, 390] on div "Jyoti Chande C-130-L, TK03, 08:00 AM-09:15 AM, Swedish / Aroma / Deep tissue- 6…" at bounding box center [138, 384] width 0 height 58
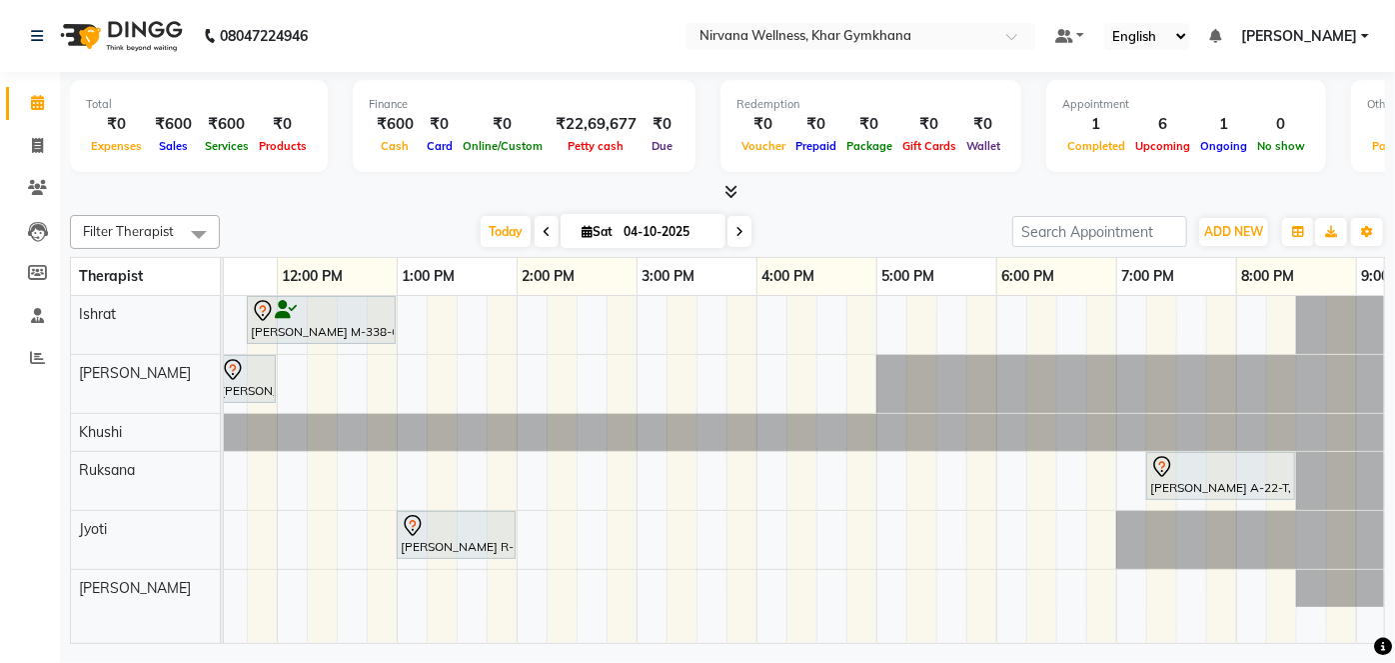
scroll to position [0, 0]
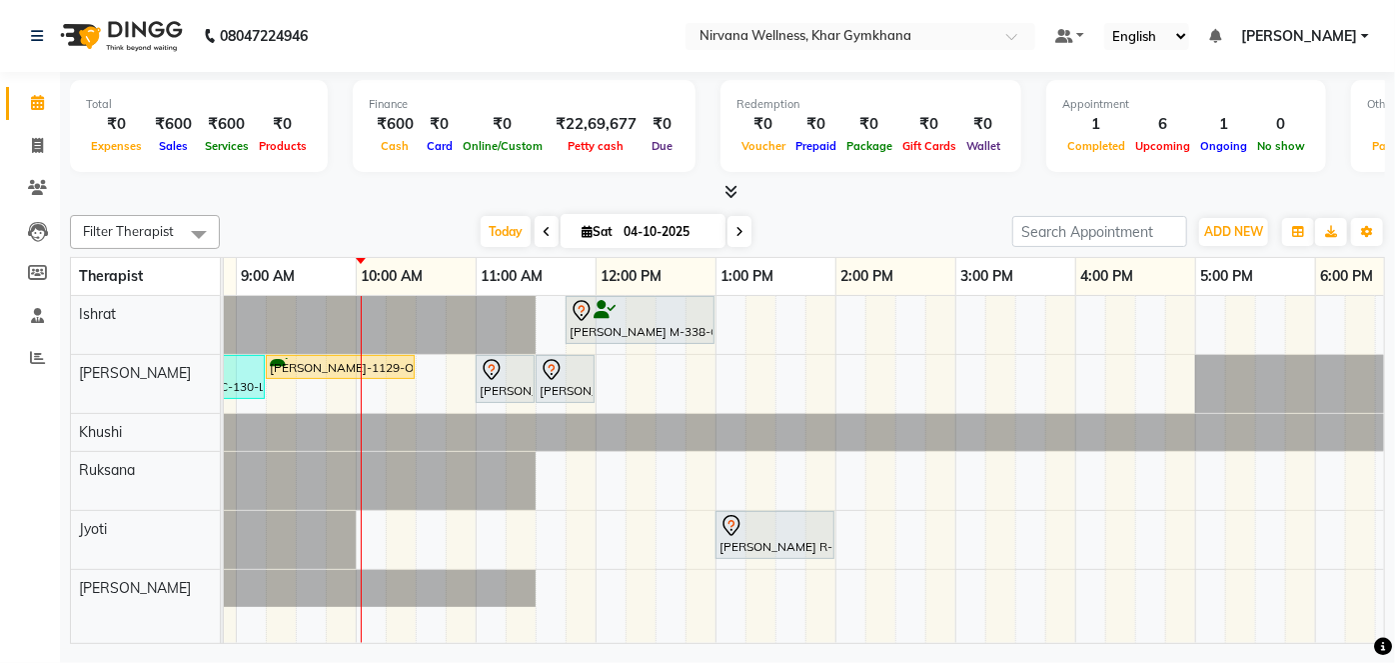
click at [644, 642] on td "Shubhangi Mehta M-338-O, TK01, 11:45 AM-01:00 PM, Swedish / Aroma / Deep tissue…" at bounding box center [805, 470] width 1162 height 348
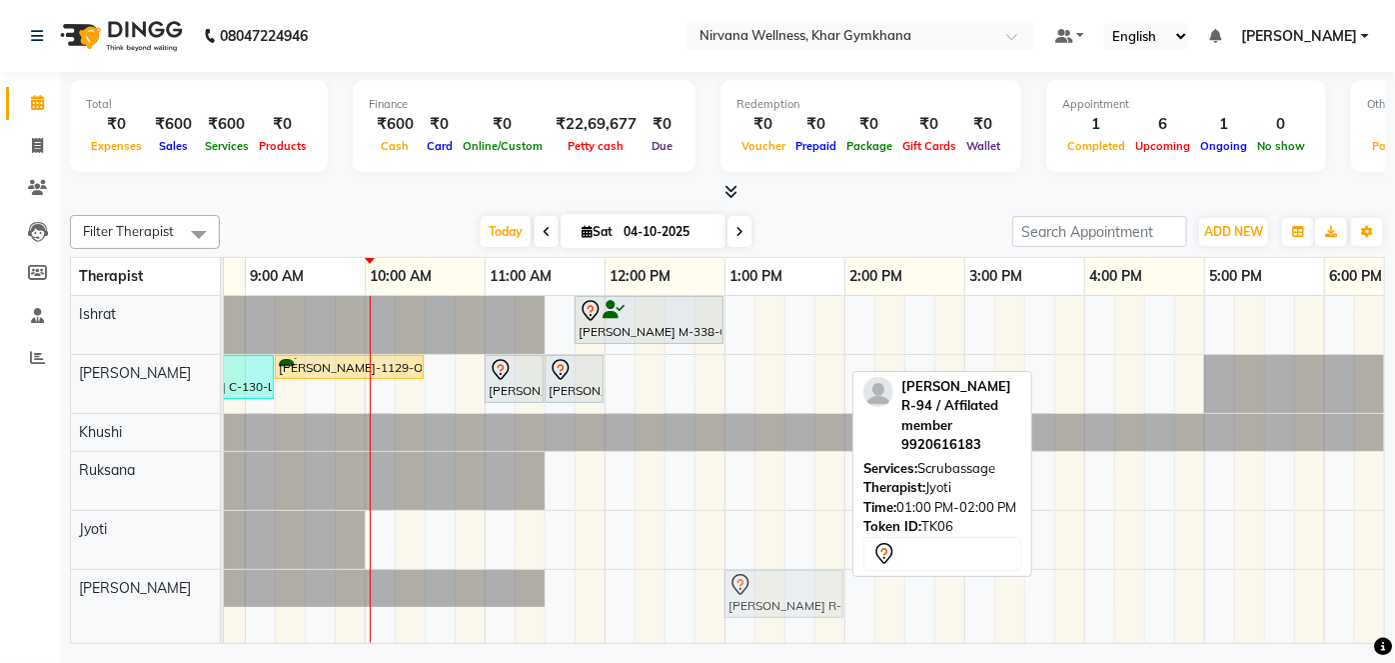
drag, startPoint x: 803, startPoint y: 528, endPoint x: 814, endPoint y: 575, distance: 48.2
click at [814, 574] on tbody "Shubhangi Mehta M-338-O, TK01, 11:45 AM-01:00 PM, Swedish / Aroma / Deep tissue…" at bounding box center [964, 451] width 1919 height 311
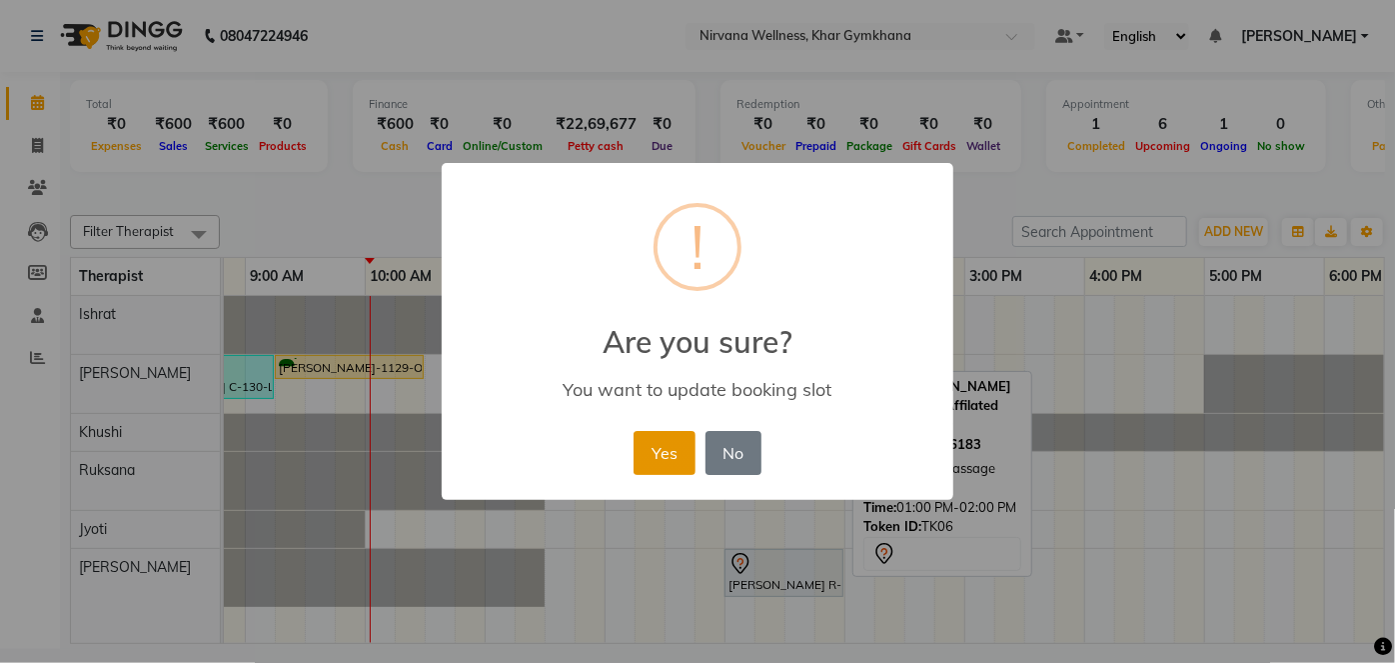
click at [642, 458] on button "Yes" at bounding box center [664, 453] width 61 height 44
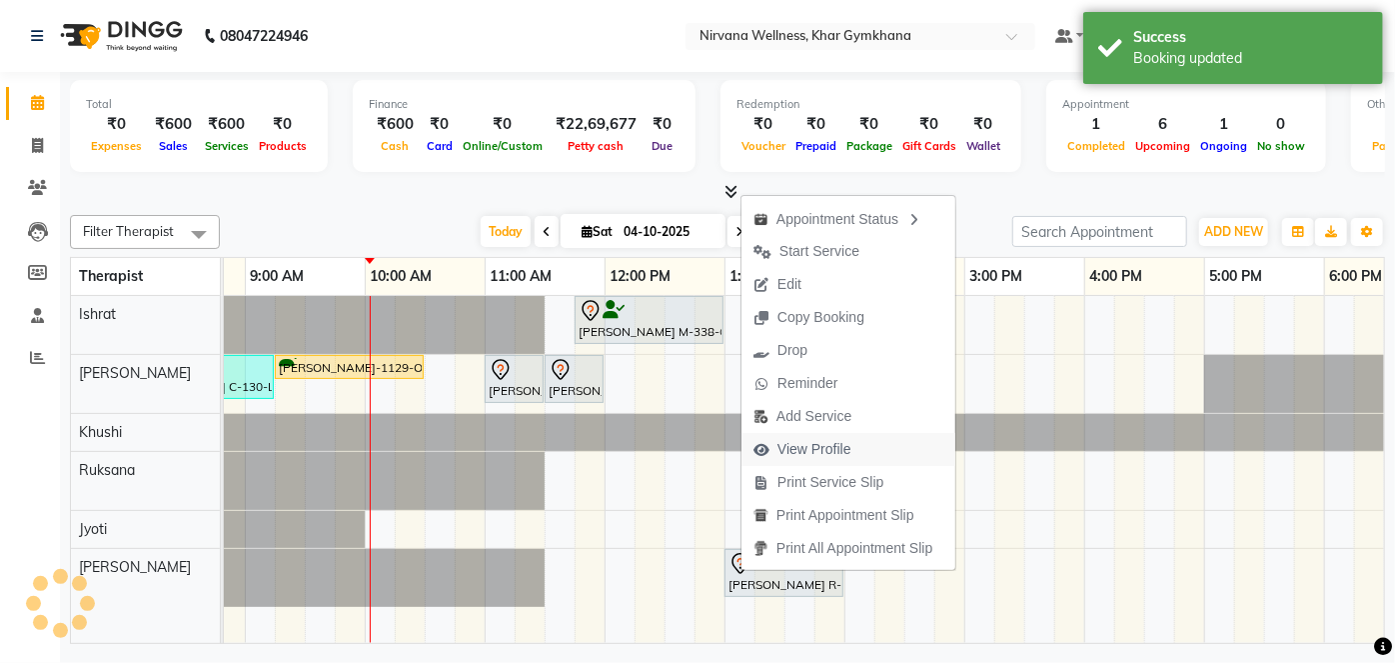
click at [780, 454] on span "View Profile" at bounding box center [815, 449] width 74 height 21
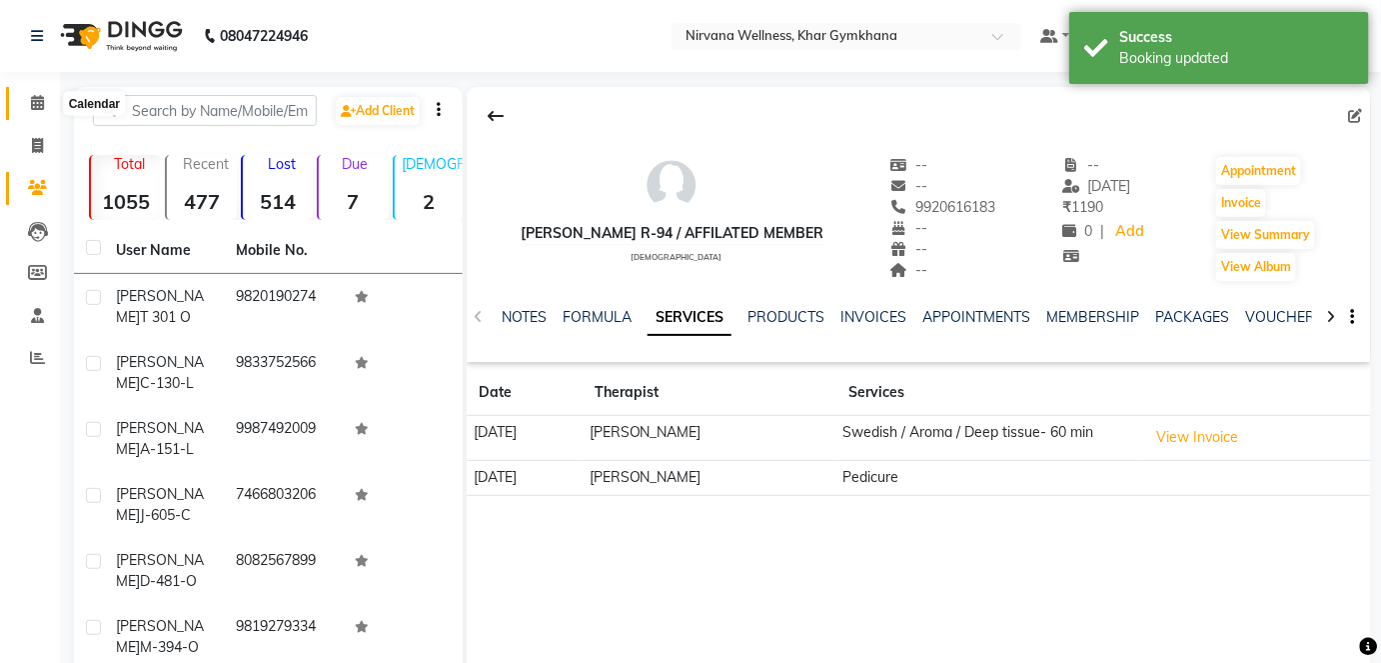
click at [34, 104] on icon at bounding box center [37, 102] width 13 height 15
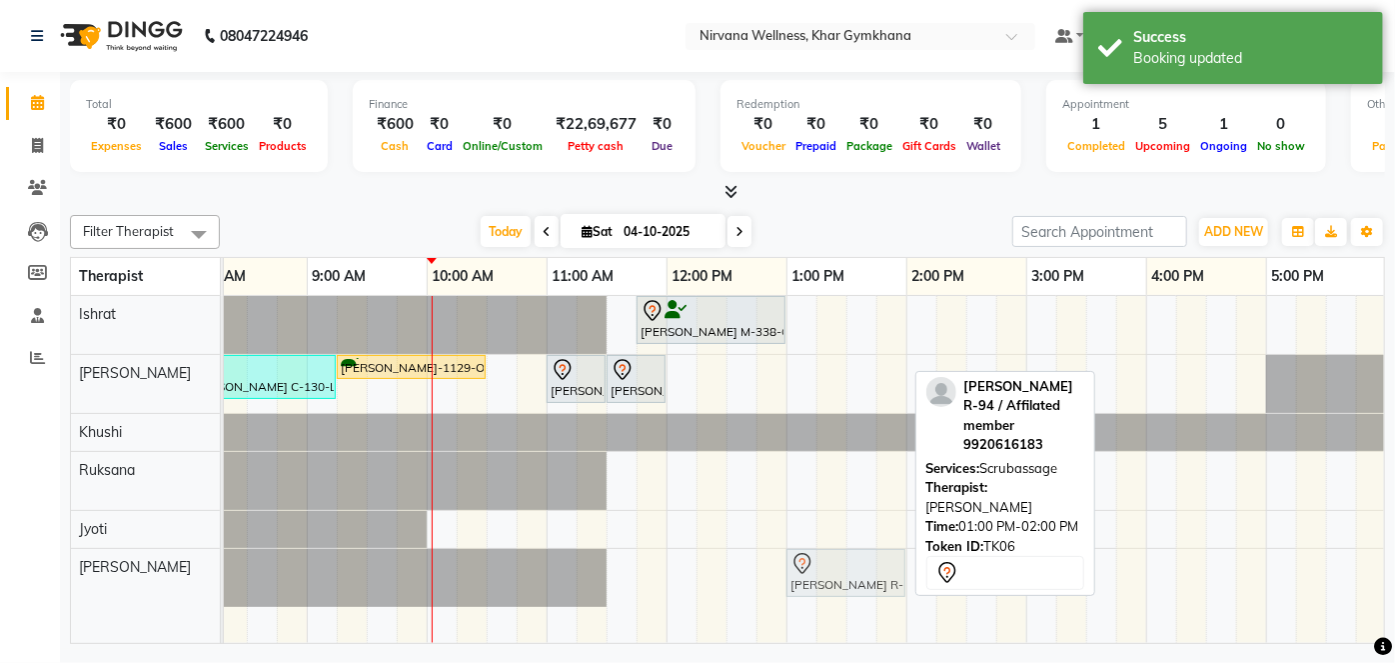
click at [860, 538] on tbody "Shubhangi Mehta M-338-O, TK01, 11:45 AM-01:00 PM, Swedish / Aroma / Deep tissue…" at bounding box center [1026, 451] width 1919 height 311
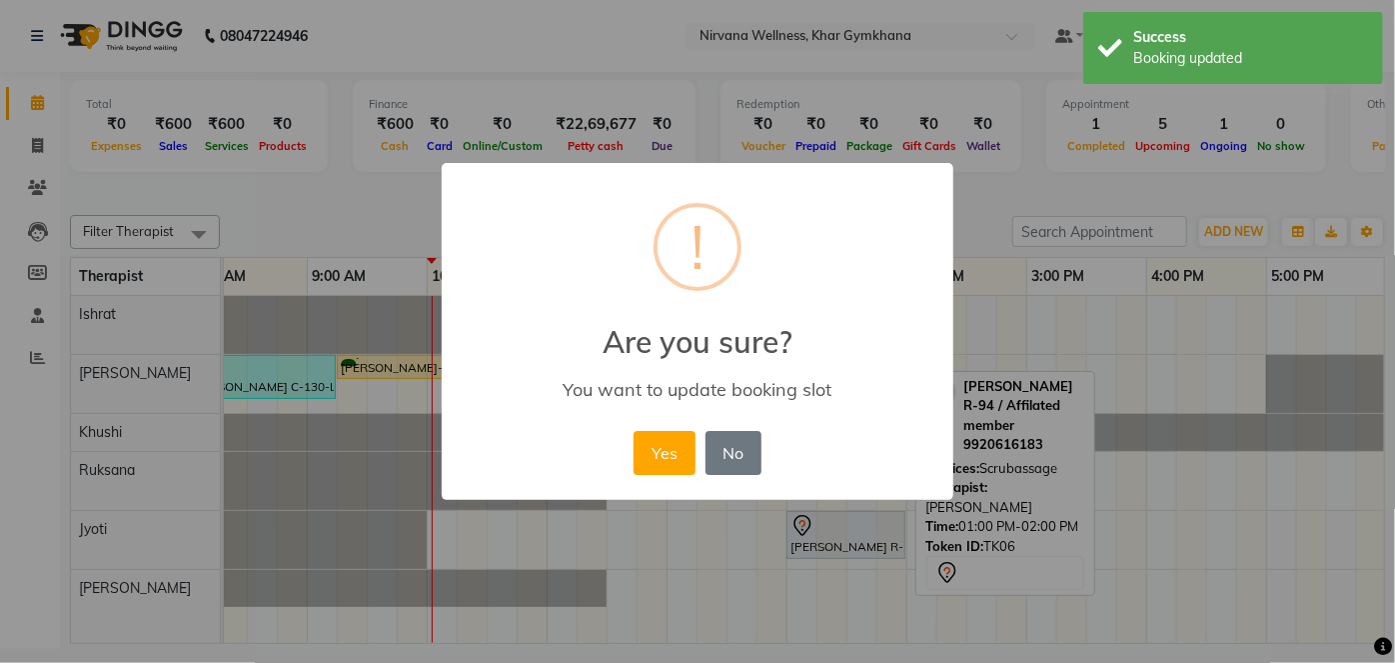
click at [640, 454] on button "Yes" at bounding box center [664, 453] width 61 height 44
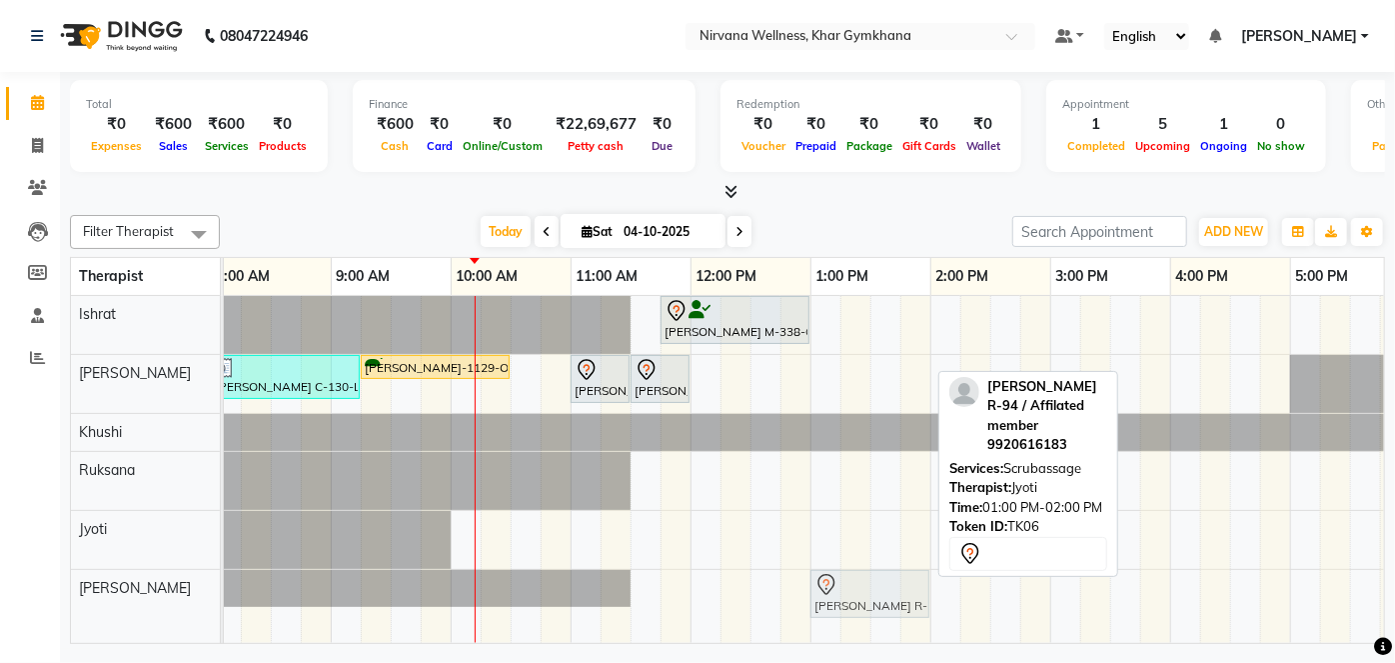
drag, startPoint x: 844, startPoint y: 520, endPoint x: 846, endPoint y: 572, distance: 52.0
click at [846, 572] on tbody "Shubhangi Mehta M-338-O, TK01, 11:45 AM-01:00 PM, Swedish / Aroma / Deep tissue…" at bounding box center [1050, 451] width 1919 height 311
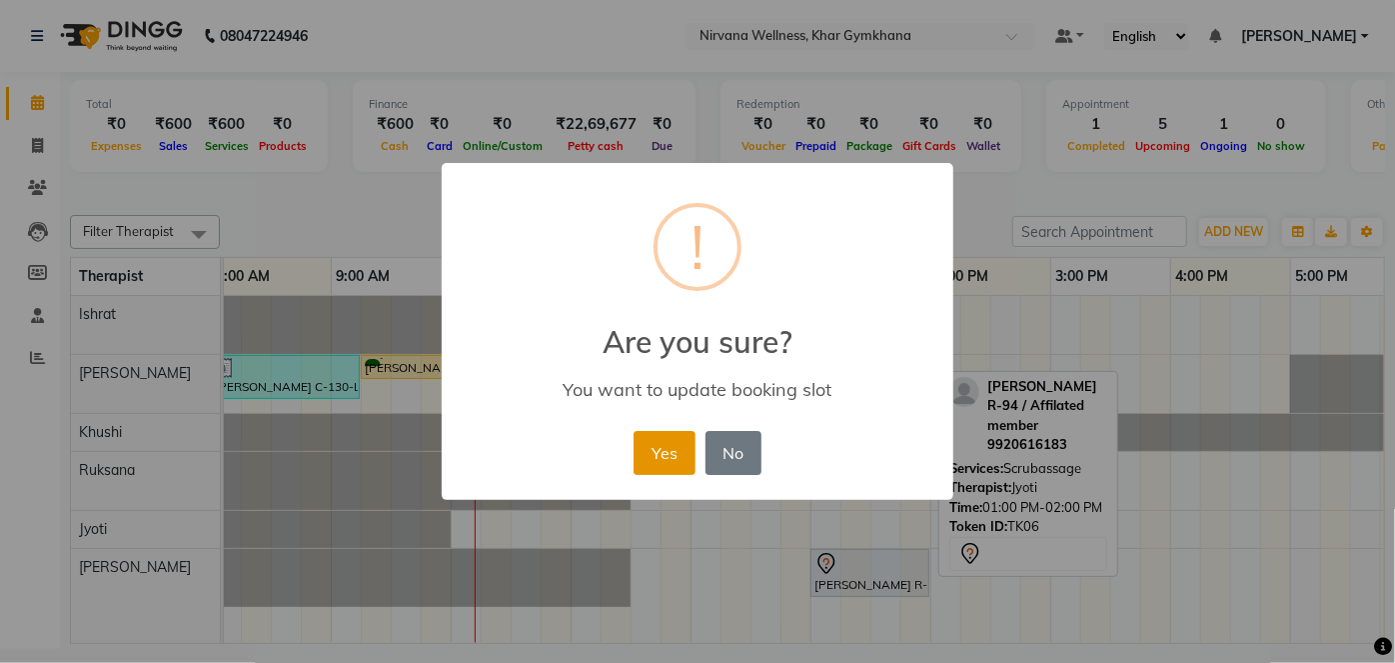
click at [662, 453] on button "Yes" at bounding box center [664, 453] width 61 height 44
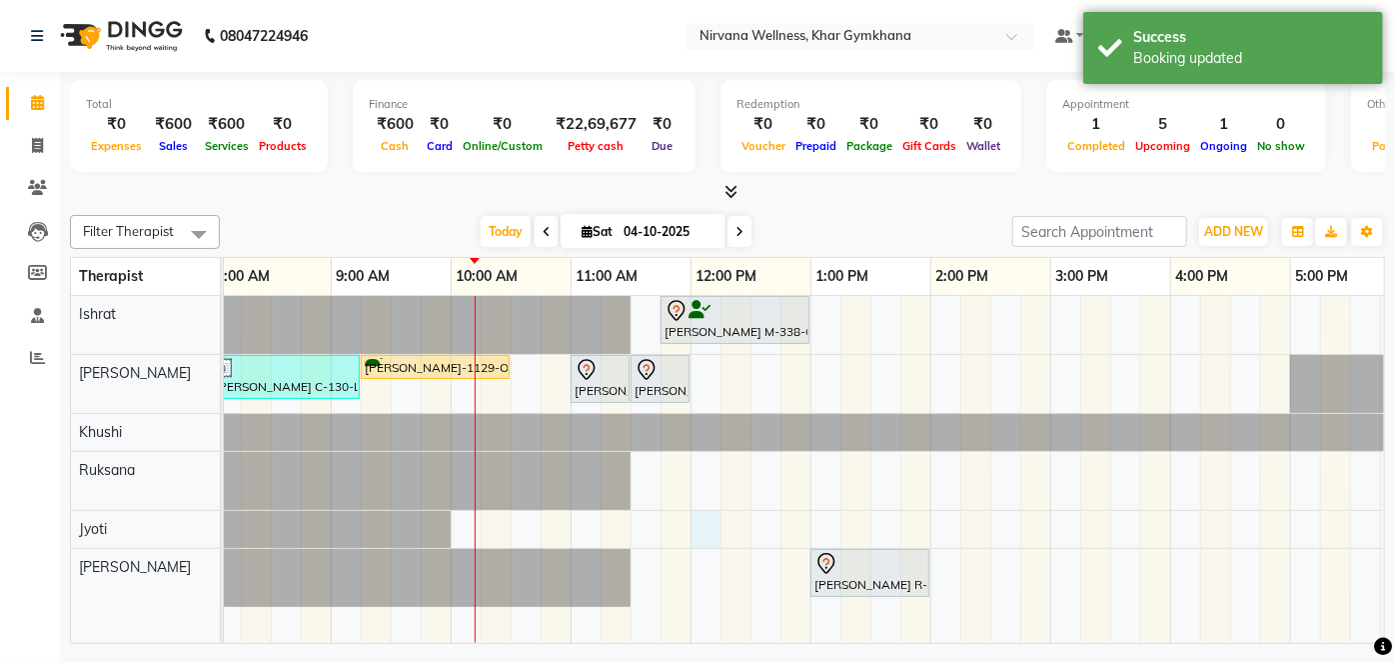
click at [709, 520] on div "Shubhangi Mehta M-338-O, TK01, 11:45 AM-01:00 PM, Swedish / Aroma / Deep tissue…" at bounding box center [1050, 469] width 1919 height 347
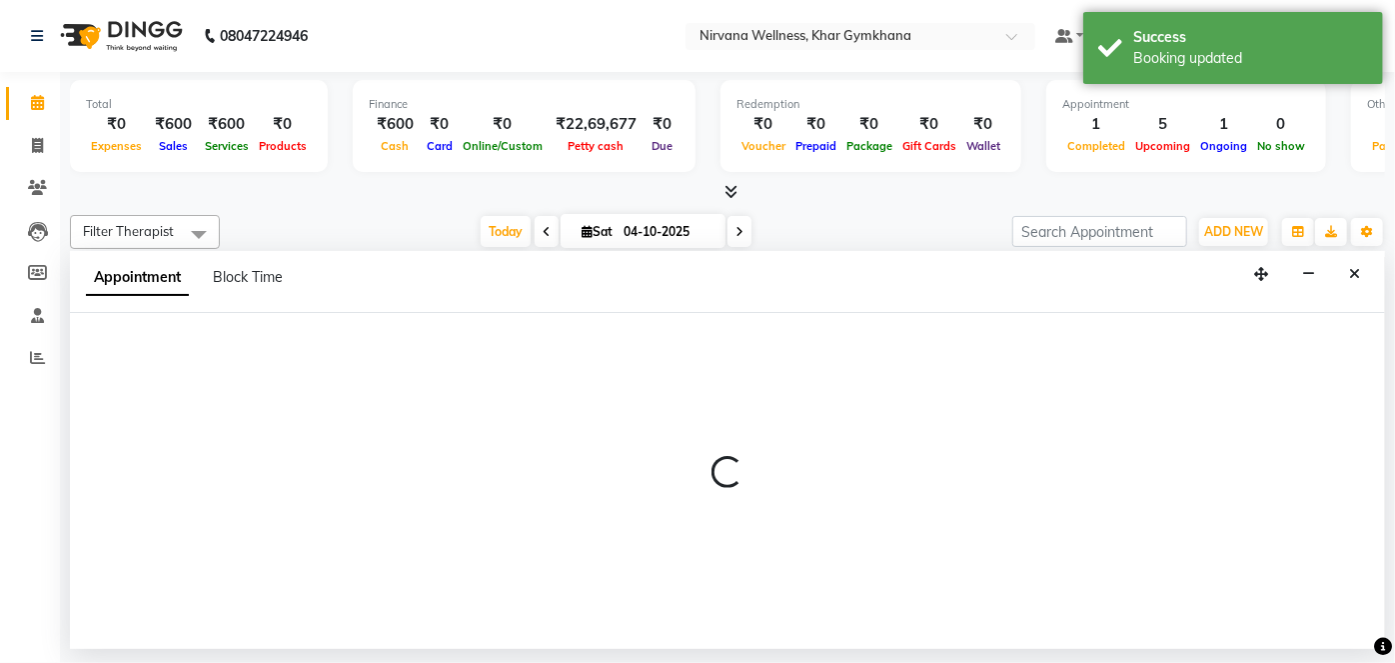
select select "78895"
select select "720"
select select "tentative"
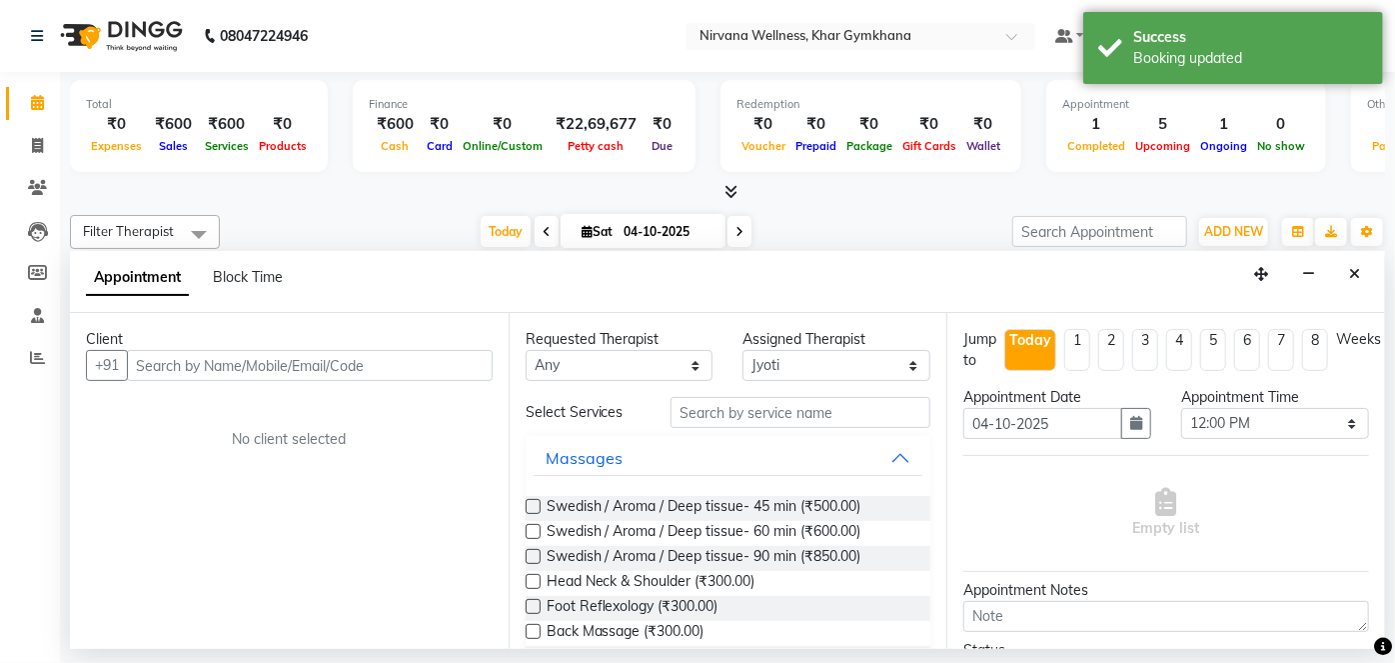
click at [392, 371] on input "text" at bounding box center [310, 365] width 366 height 31
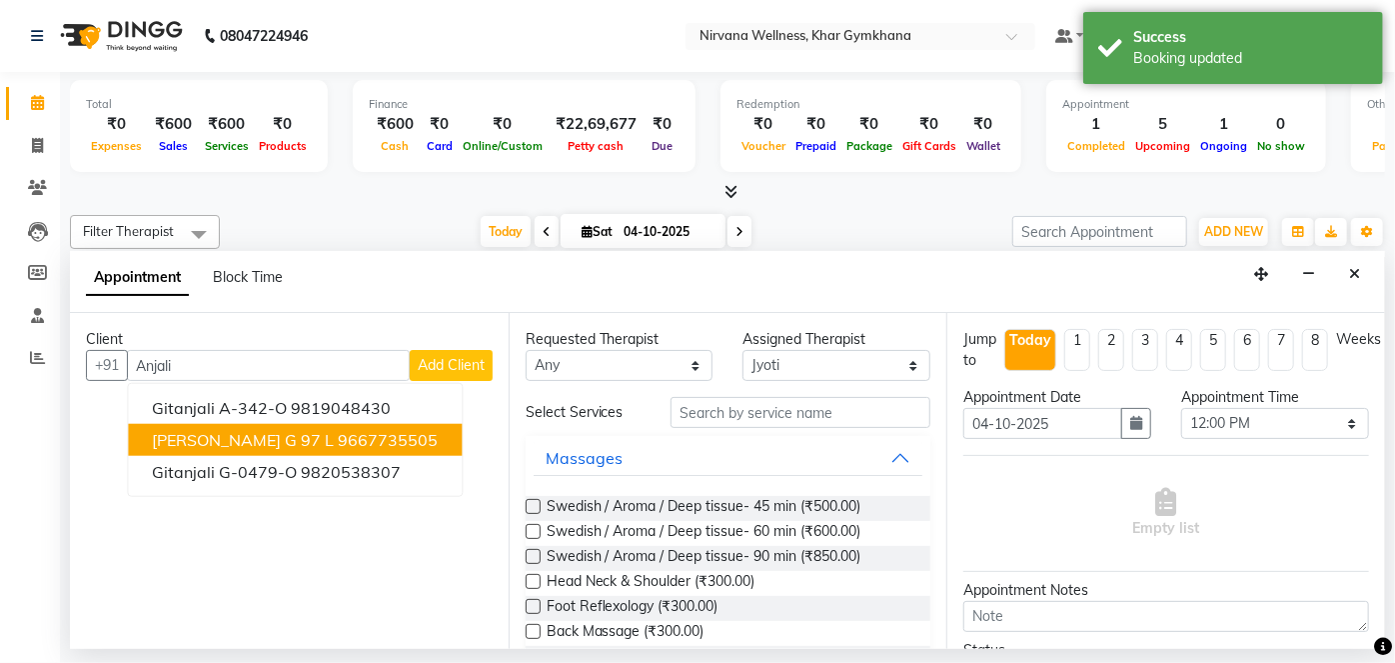
click at [351, 424] on button "Anjali Gupta G 97 L 9667735505" at bounding box center [295, 440] width 334 height 32
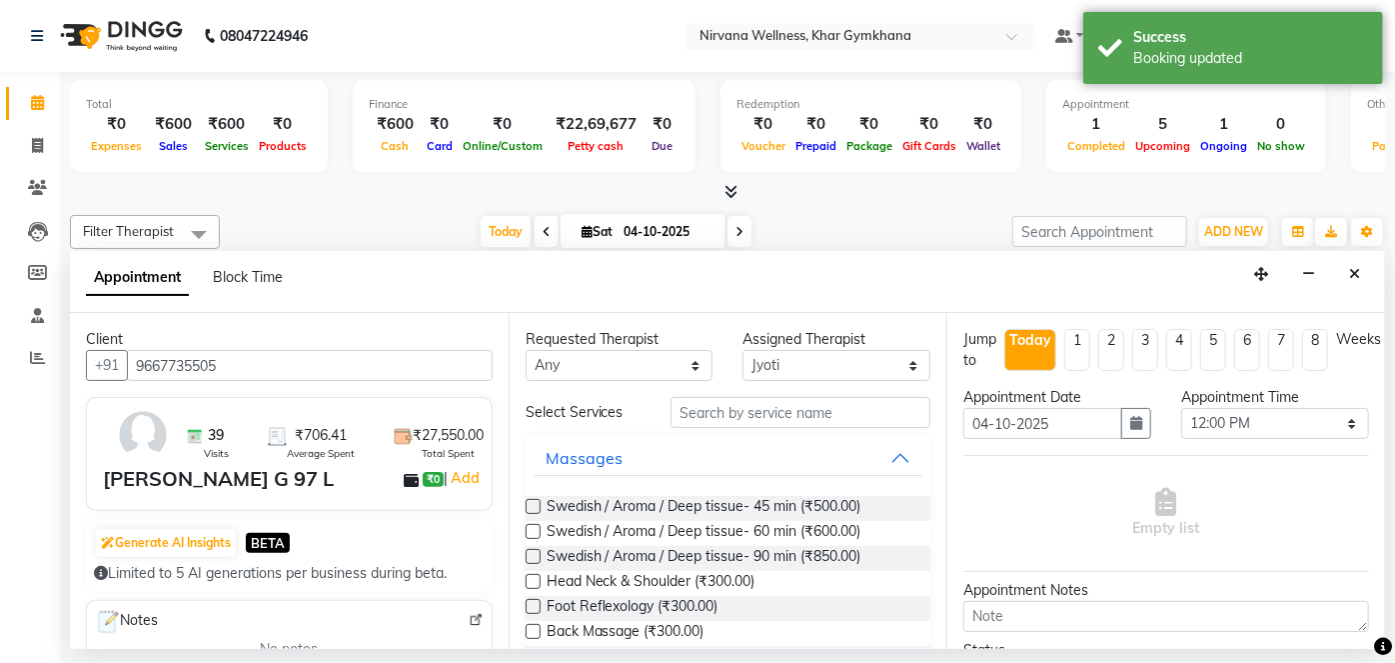
type input "9667735505"
click at [677, 370] on select "Any Ishrat Jyoti Khushi Nilofar Ruksana Suhani" at bounding box center [620, 365] width 188 height 31
select select "78895"
click at [526, 350] on select "Any Ishrat Jyoti Khushi Nilofar Ruksana Suhani" at bounding box center [620, 365] width 188 height 31
click at [714, 564] on span "Swedish / Aroma / Deep tissue- 90 min (₹850.00)" at bounding box center [704, 558] width 315 height 25
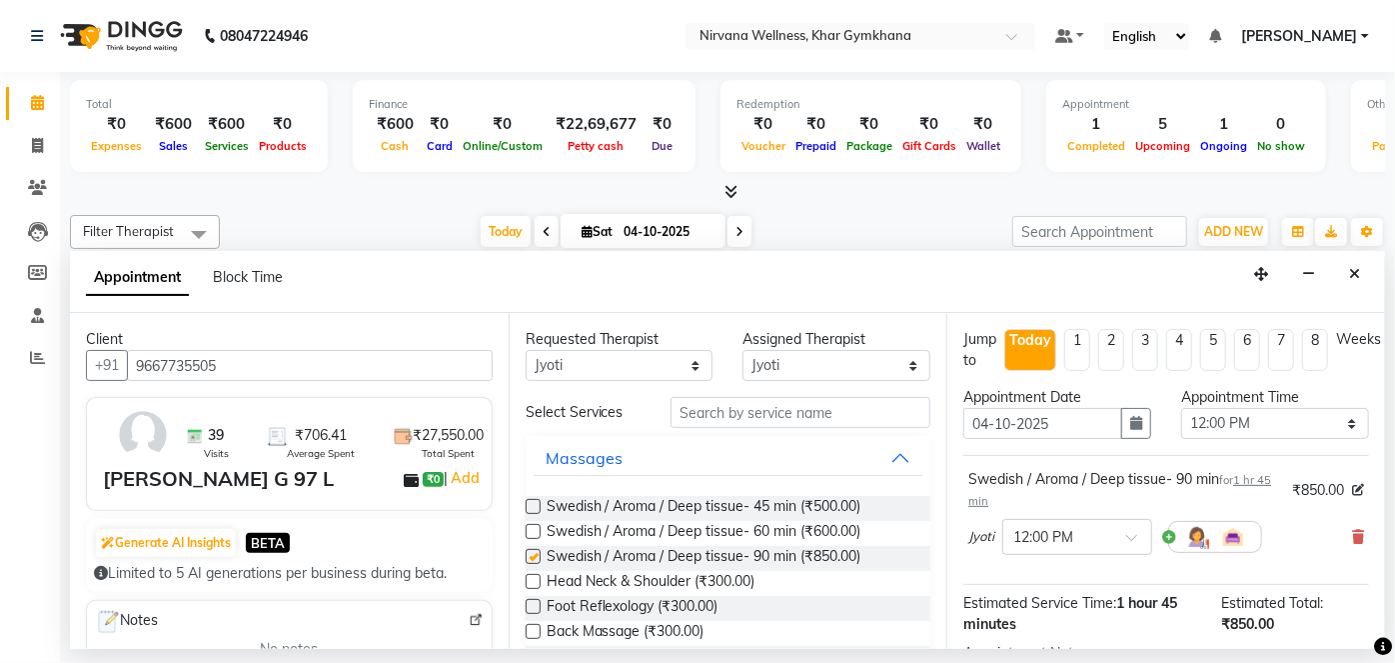
checkbox input "false"
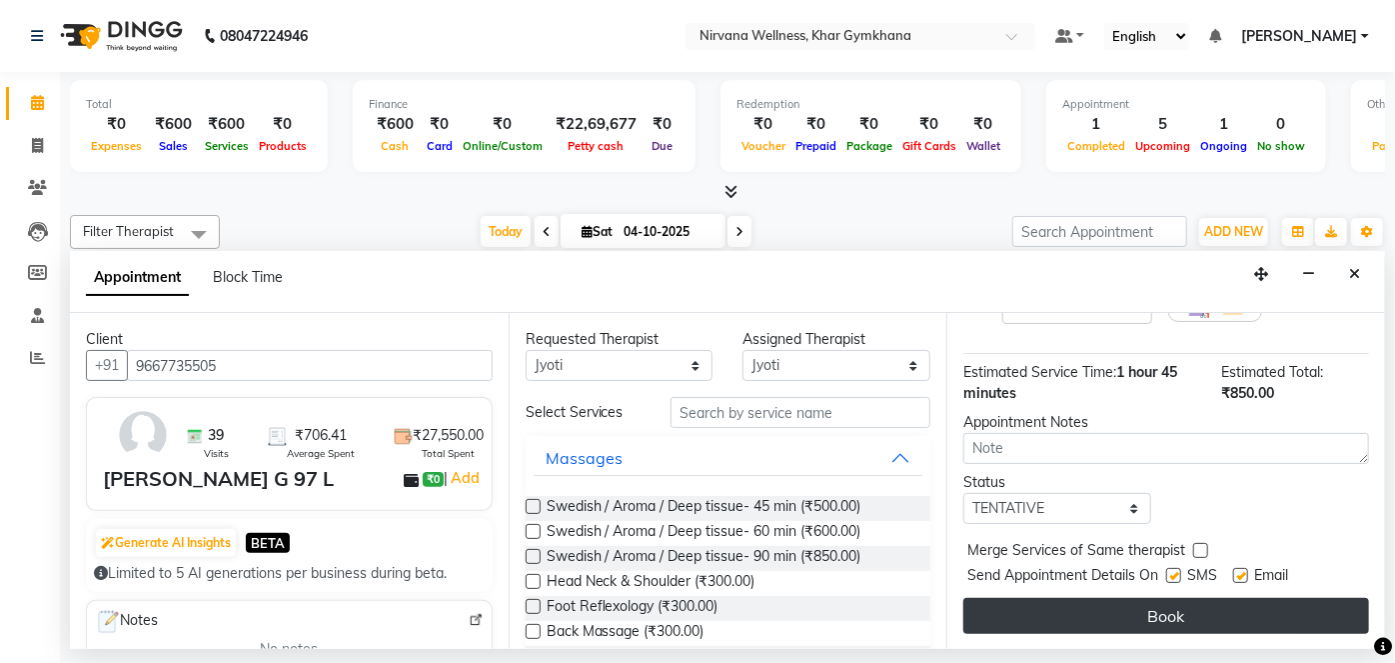
click at [1112, 603] on button "Book" at bounding box center [1167, 616] width 406 height 36
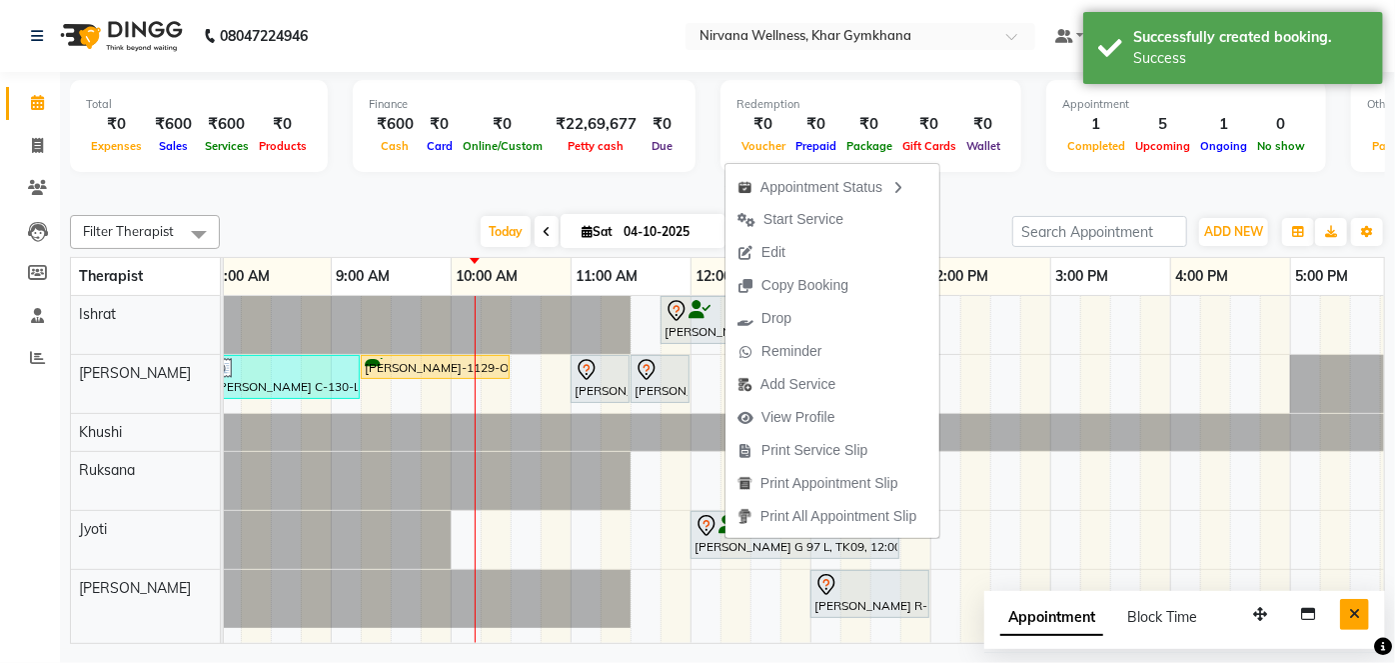
click at [1355, 616] on icon "Close" at bounding box center [1354, 614] width 11 height 14
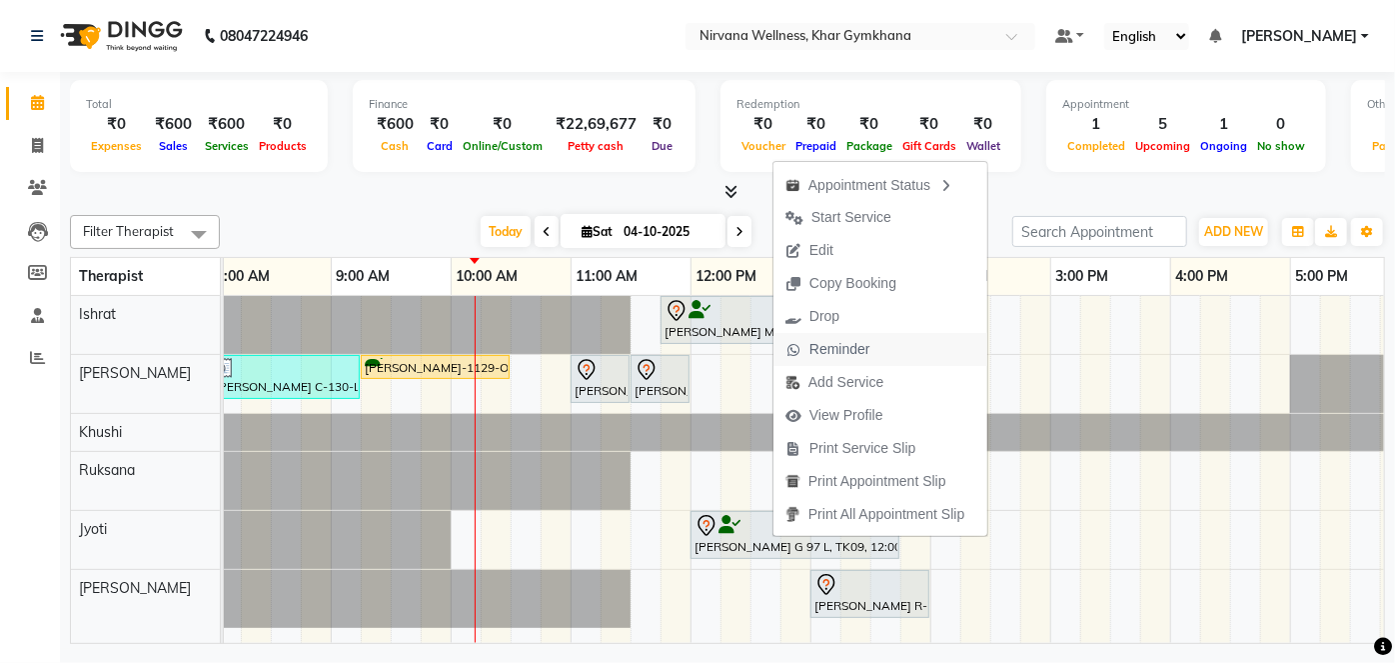
click at [829, 344] on span "Reminder" at bounding box center [840, 349] width 61 height 21
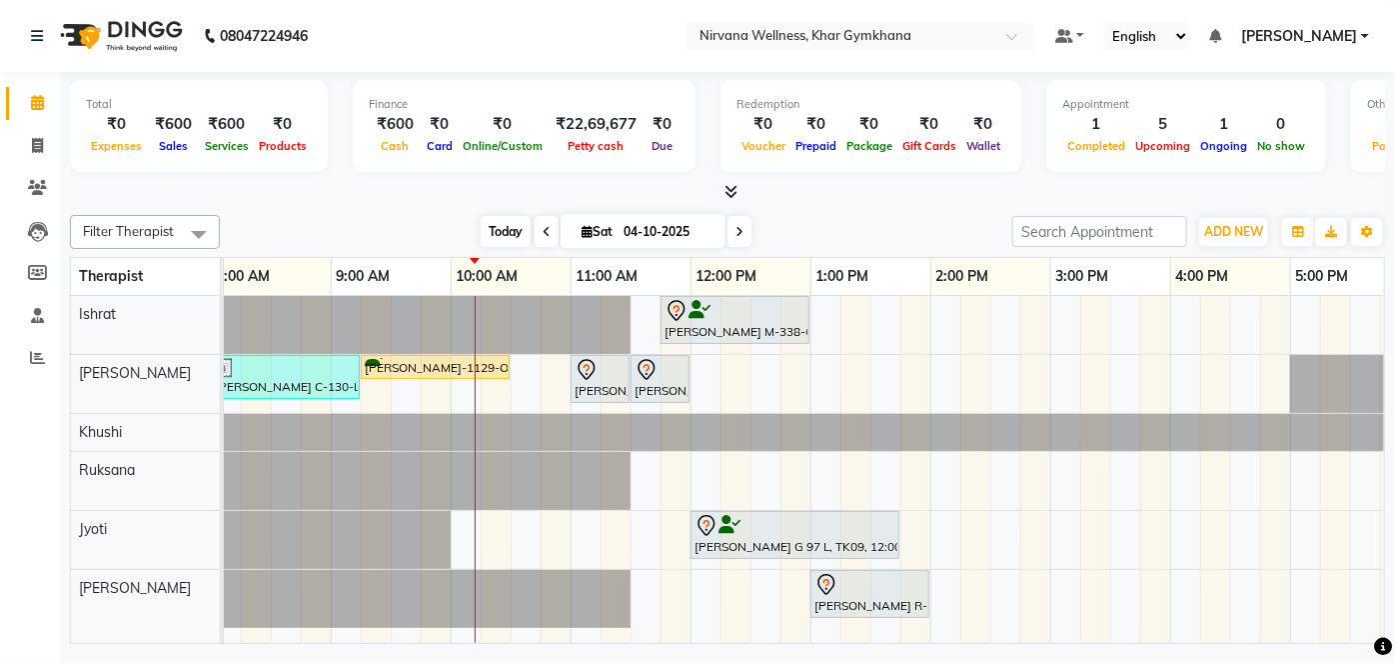
click at [501, 242] on span "Today" at bounding box center [506, 231] width 50 height 31
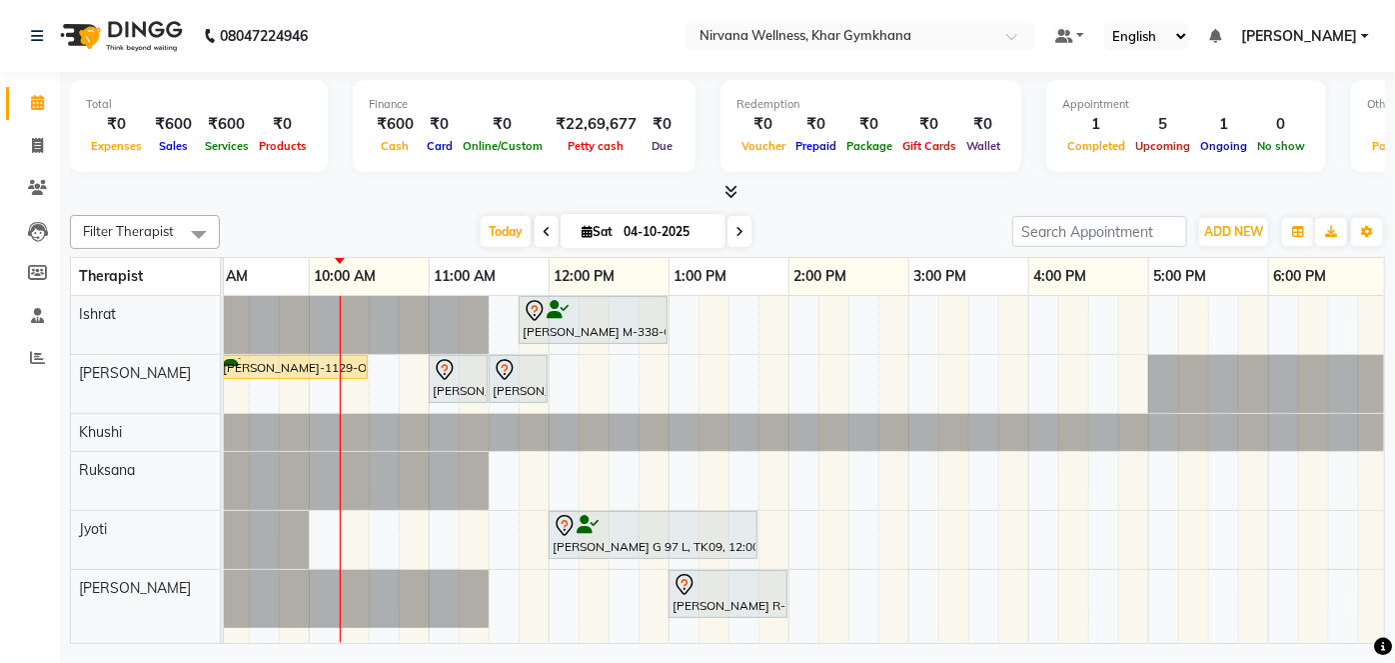
scroll to position [0, 233]
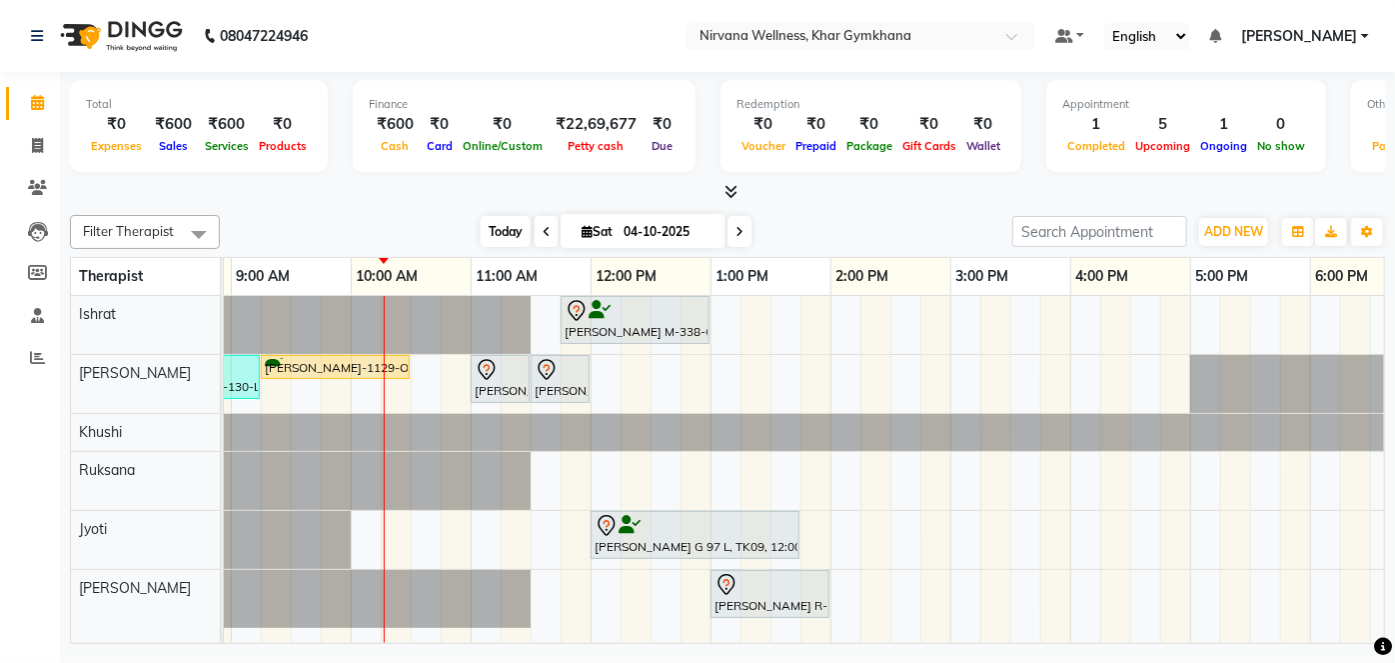
click at [496, 241] on span "Today" at bounding box center [506, 231] width 50 height 31
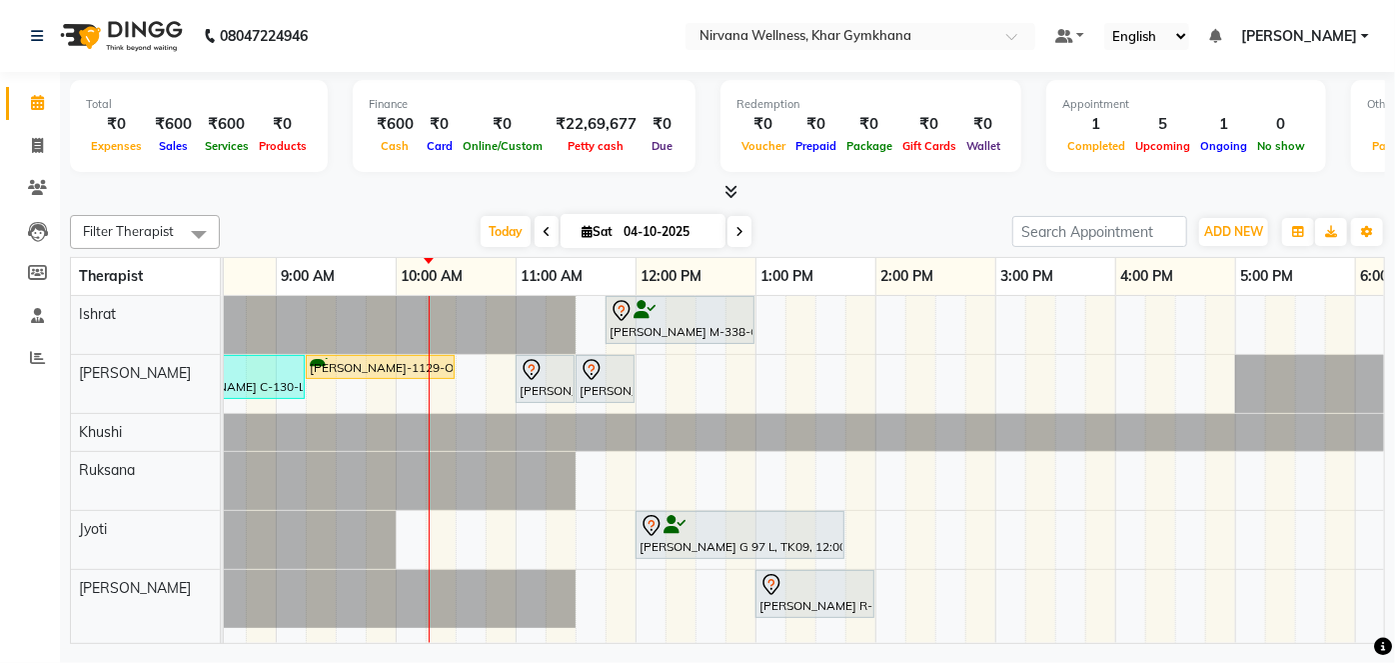
scroll to position [0, 244]
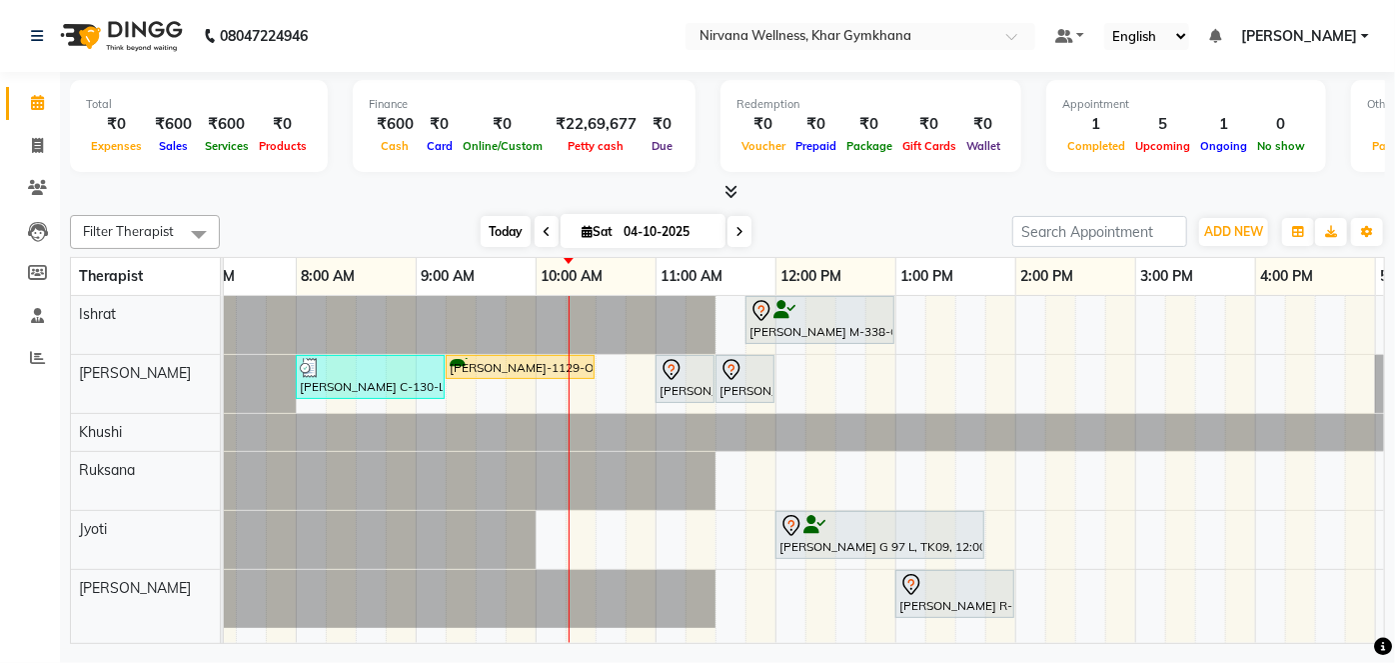
click at [490, 220] on span "Today" at bounding box center [506, 231] width 50 height 31
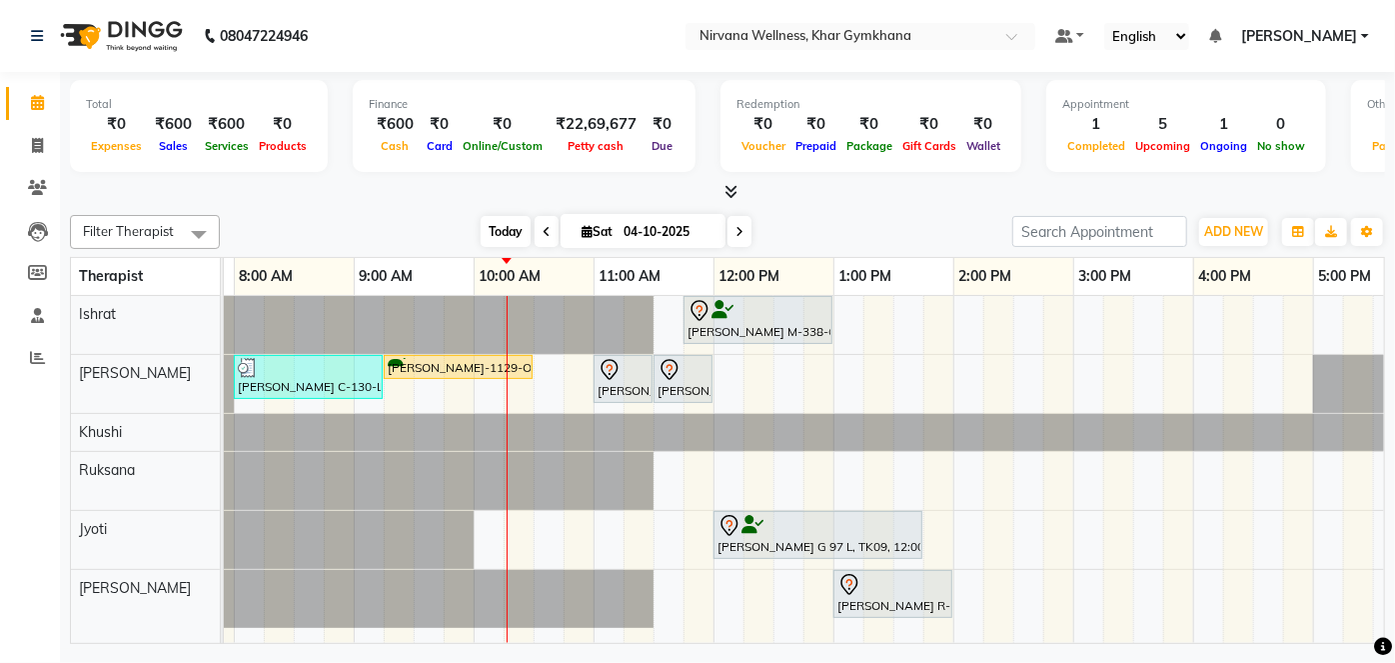
click at [509, 232] on span "Today" at bounding box center [506, 231] width 50 height 31
